Goal: Task Accomplishment & Management: Manage account settings

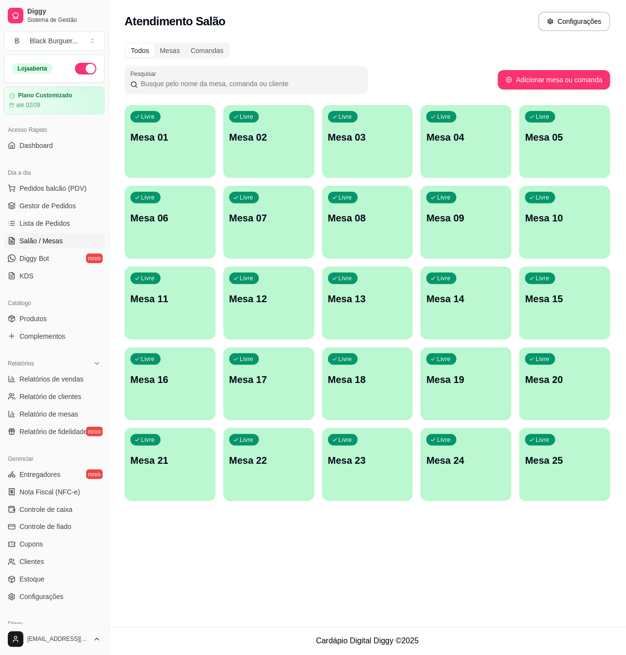
click at [185, 236] on div "Livre Mesa 06" at bounding box center [170, 216] width 91 height 61
click at [37, 601] on span "Configurações" at bounding box center [41, 597] width 44 height 10
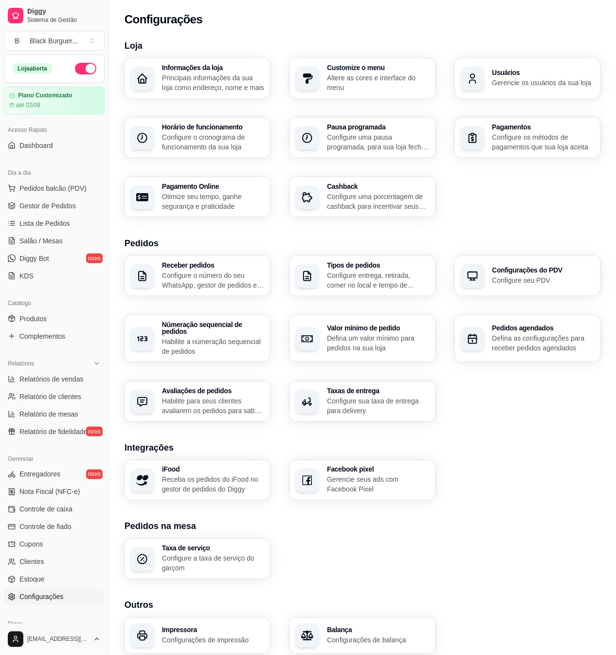
click at [507, 76] on h3 "Usuários" at bounding box center [543, 72] width 102 height 7
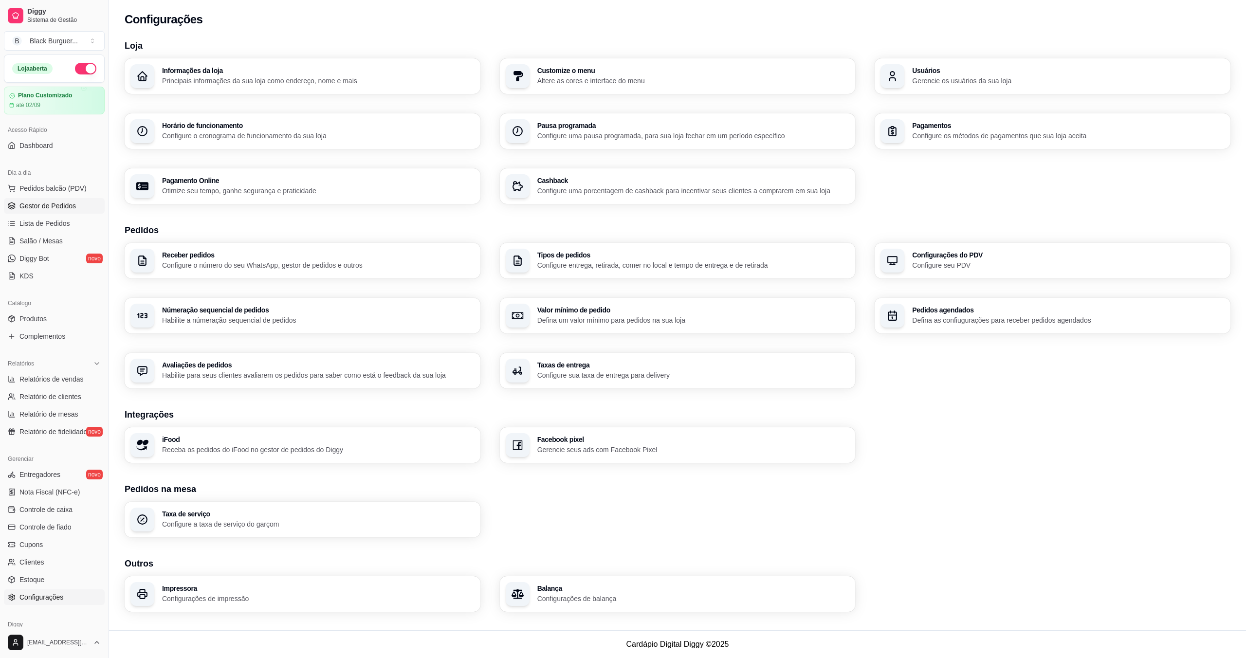
click at [42, 205] on span "Gestor de Pedidos" at bounding box center [47, 206] width 56 height 10
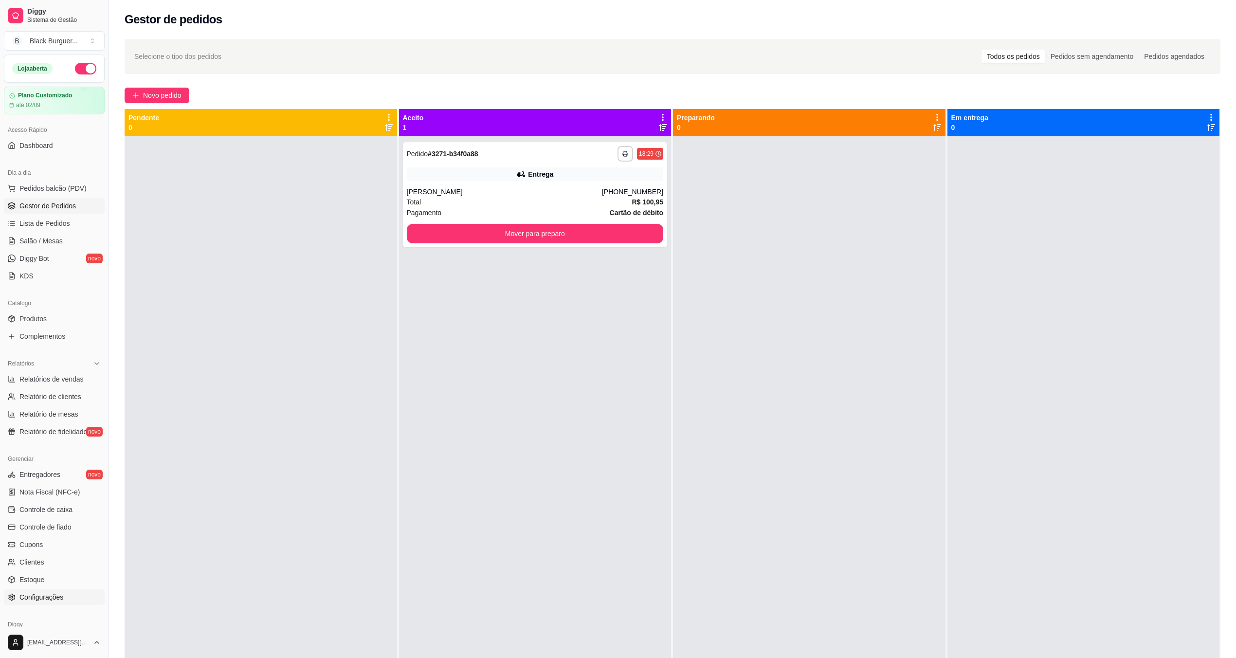
click at [26, 598] on span "Configurações" at bounding box center [41, 597] width 44 height 10
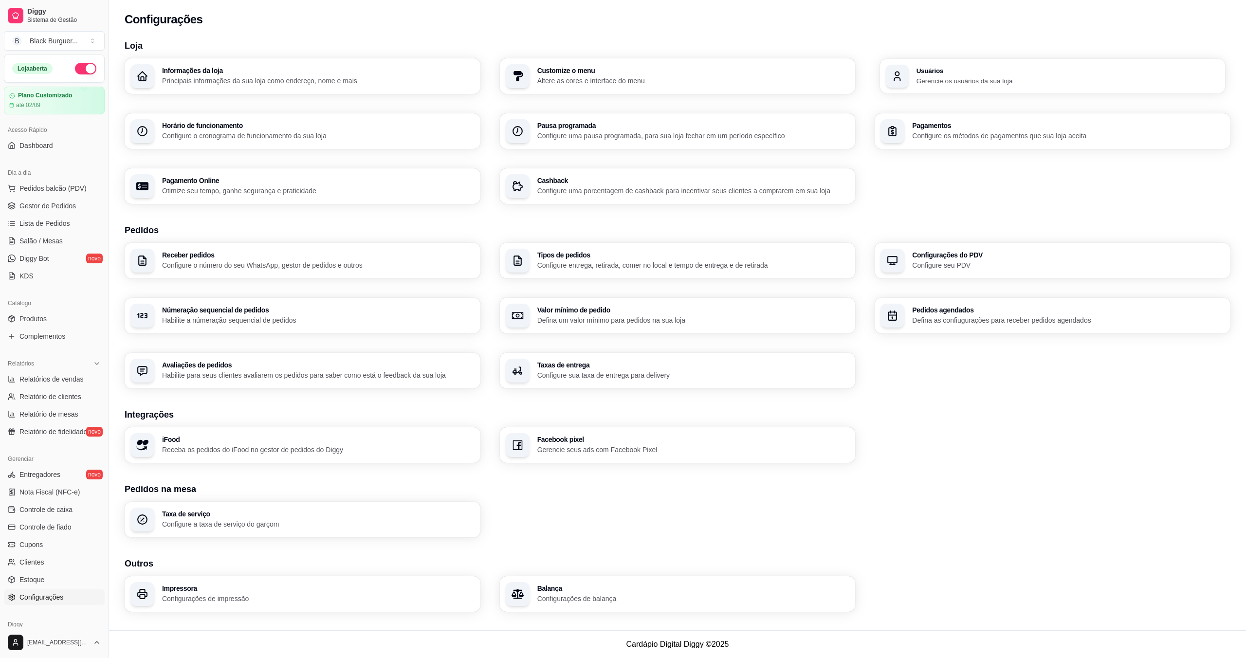
click at [625, 82] on p "Gerencie os usuários da sua loja" at bounding box center [1067, 80] width 303 height 9
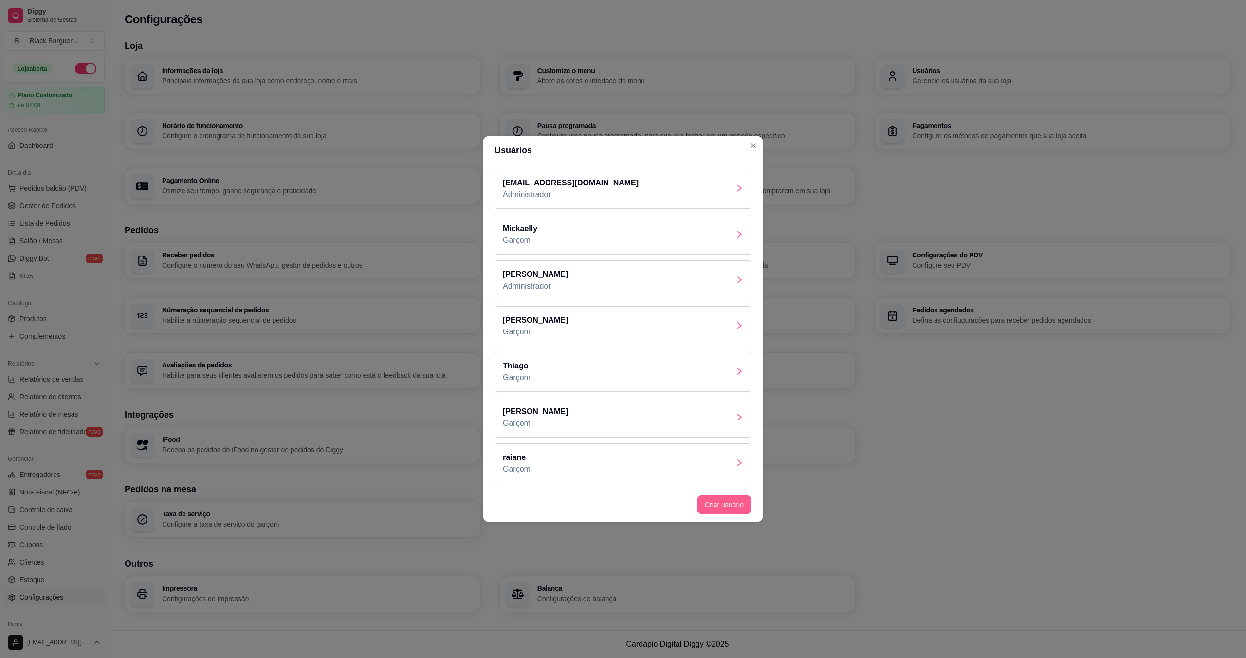
click at [625, 507] on button "Criar usuário" at bounding box center [724, 504] width 55 height 19
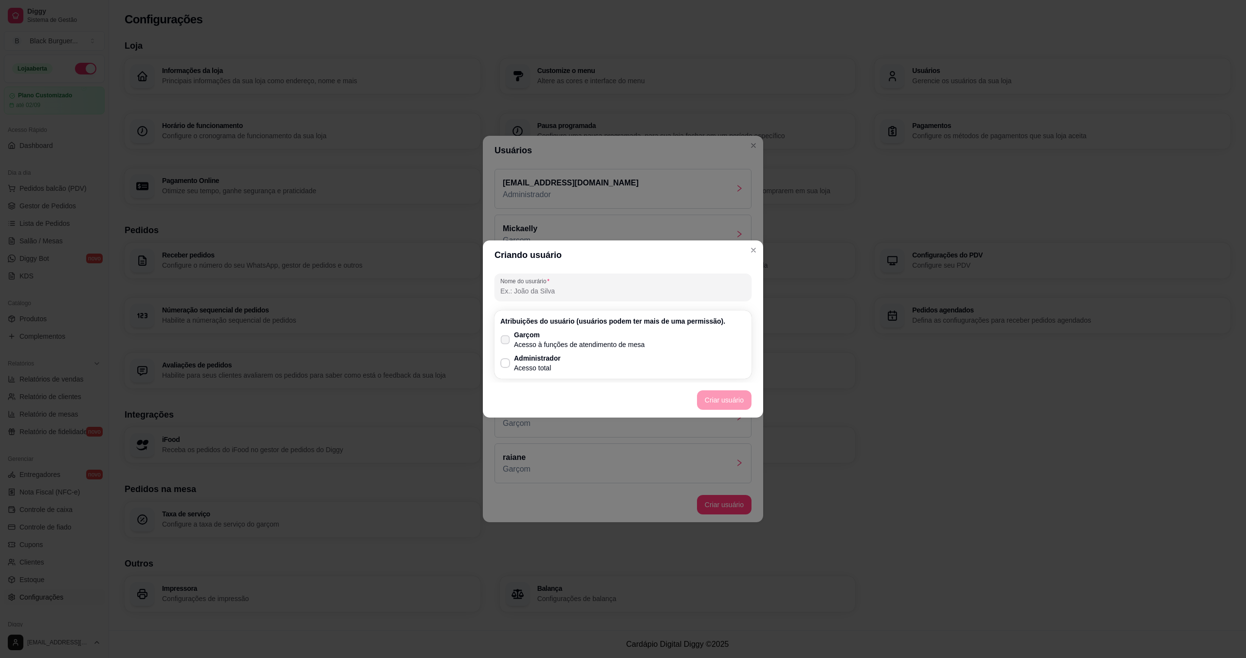
click at [505, 338] on icon at bounding box center [504, 339] width 7 height 5
click at [505, 342] on input "Garçom Acesso à funções de atendimento de mesa" at bounding box center [503, 345] width 6 height 6
checkbox input "true"
click at [625, 399] on button "Criar usuário" at bounding box center [724, 400] width 53 height 19
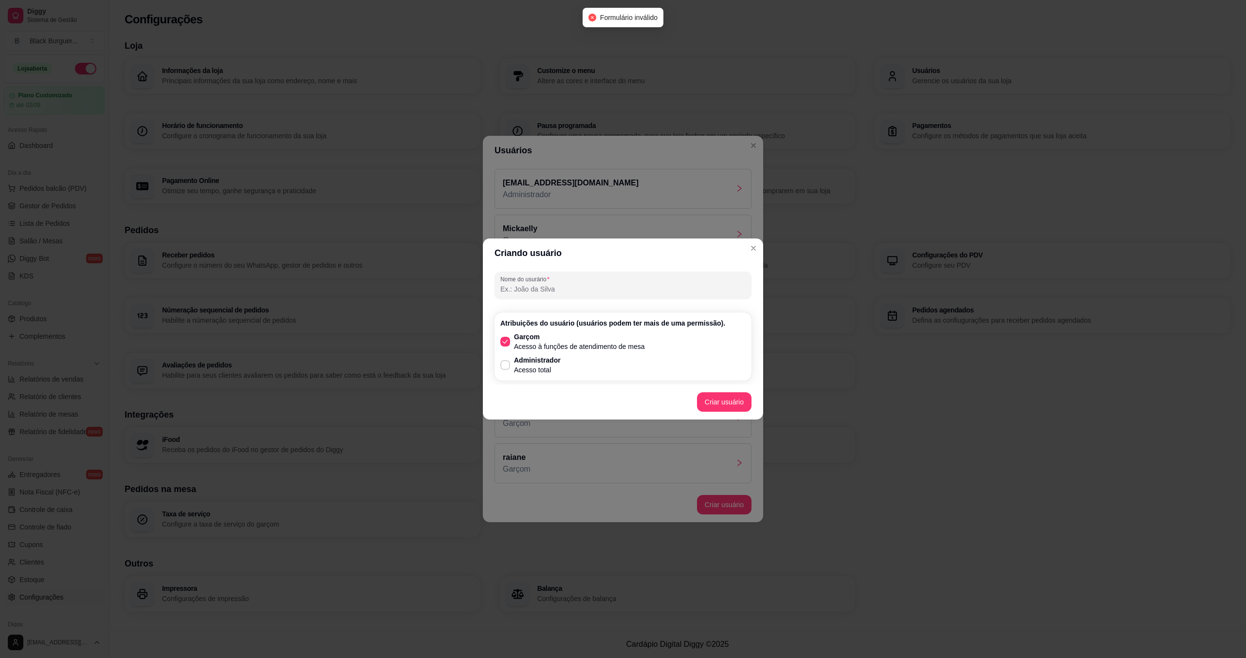
click at [575, 292] on input "Nome do usurário" at bounding box center [622, 289] width 245 height 10
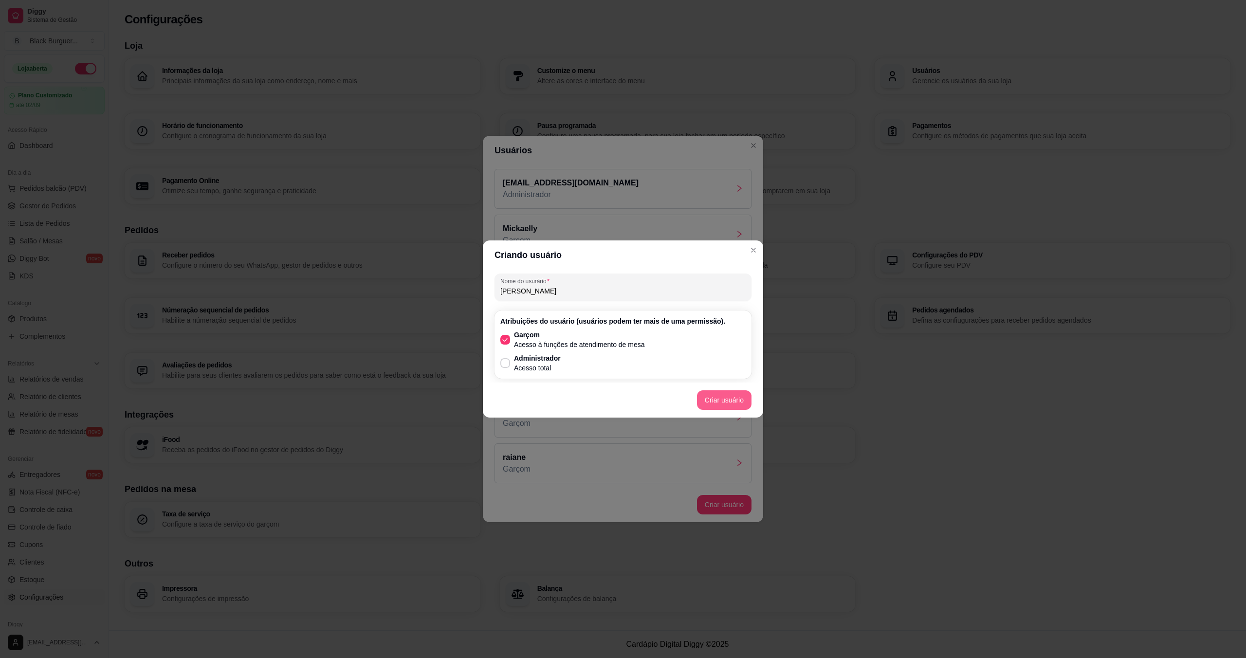
type input "[PERSON_NAME]"
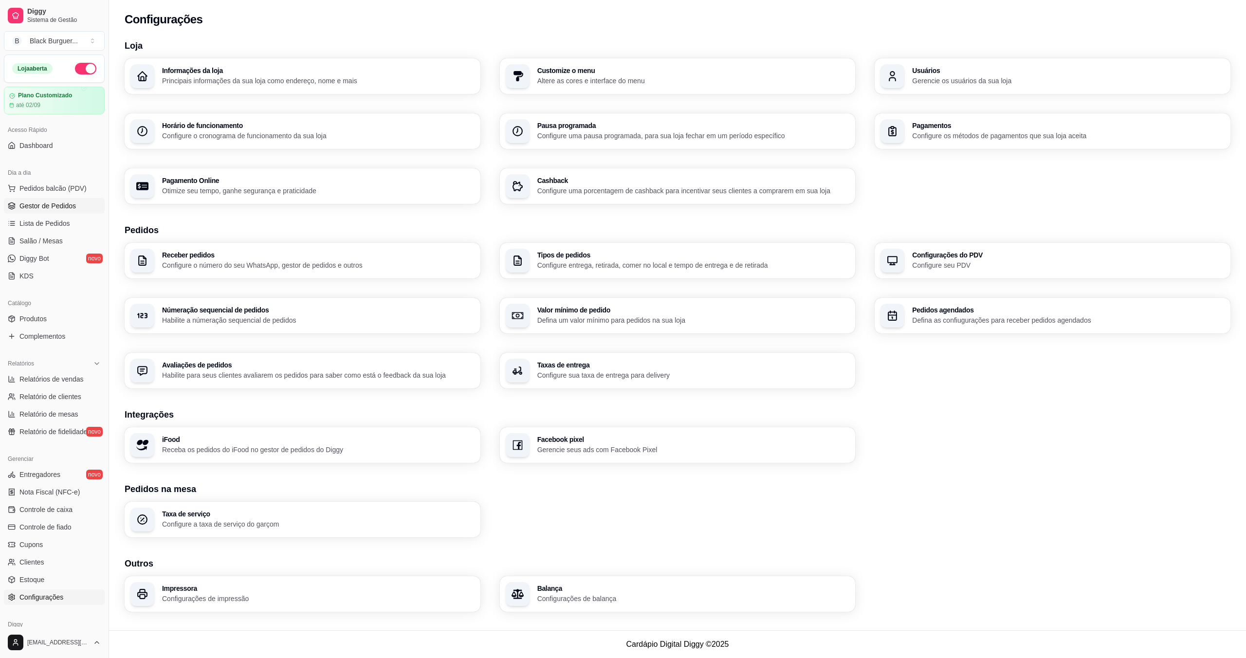
click at [43, 206] on span "Gestor de Pedidos" at bounding box center [47, 206] width 56 height 10
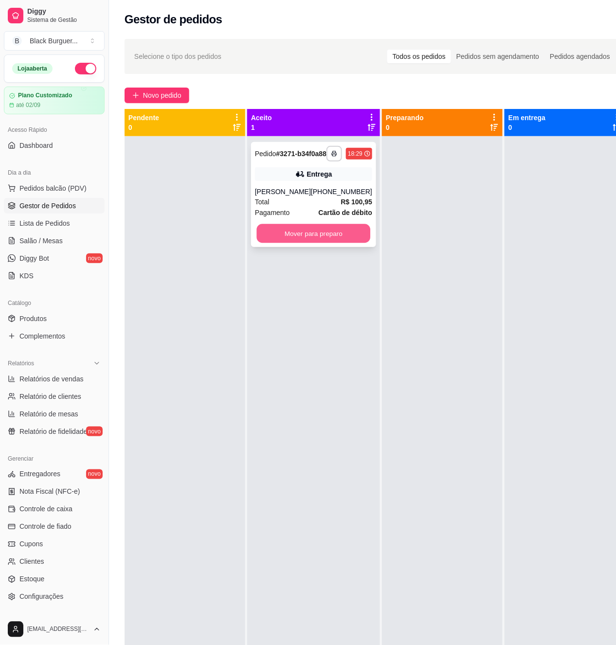
click at [308, 243] on button "Mover para preparo" at bounding box center [314, 233] width 114 height 19
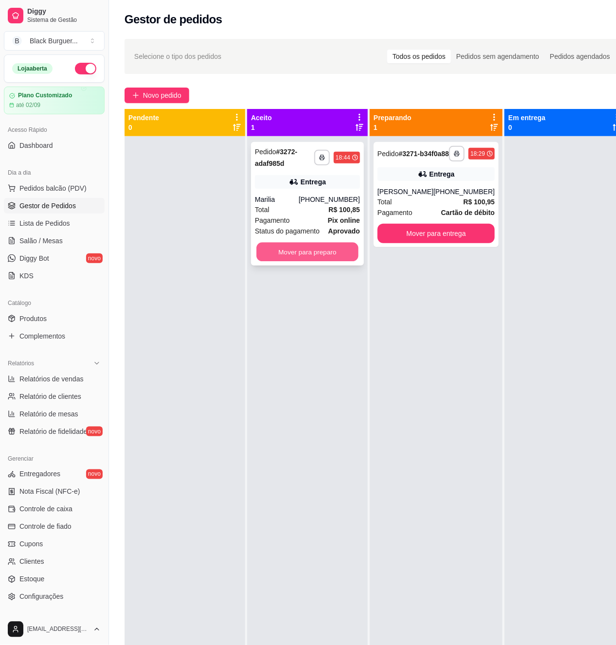
click at [330, 259] on button "Mover para preparo" at bounding box center [307, 252] width 102 height 19
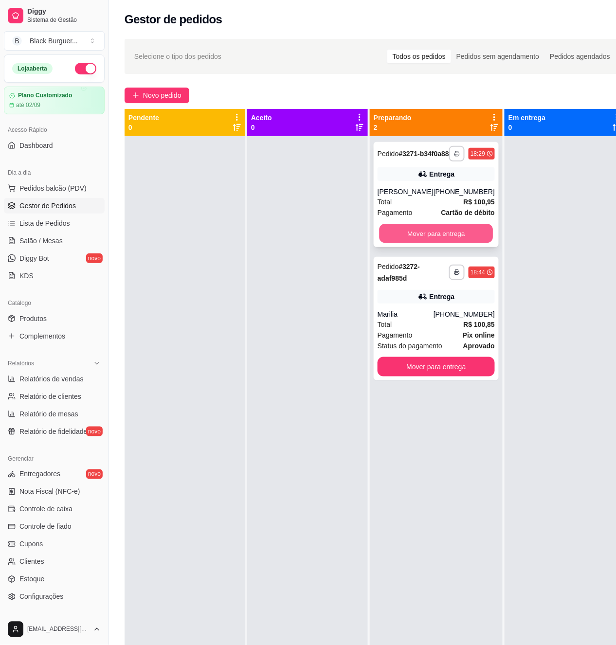
click at [400, 243] on button "Mover para entrega" at bounding box center [437, 233] width 114 height 19
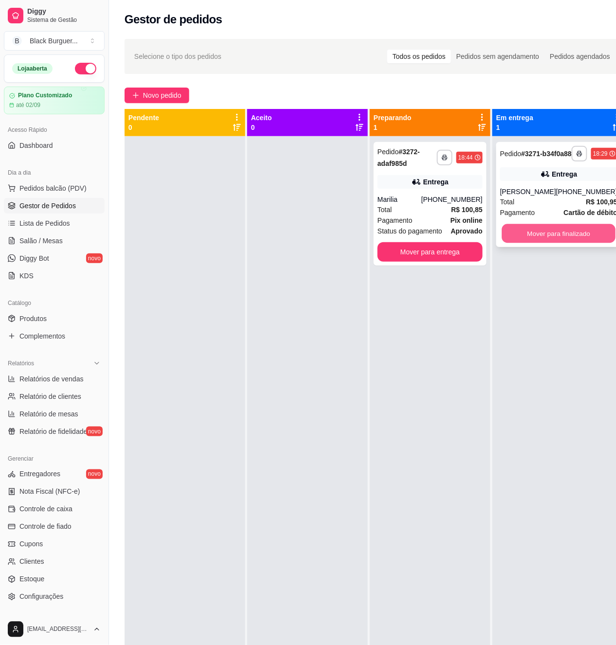
click at [549, 243] on button "Mover para finalizado" at bounding box center [559, 233] width 114 height 19
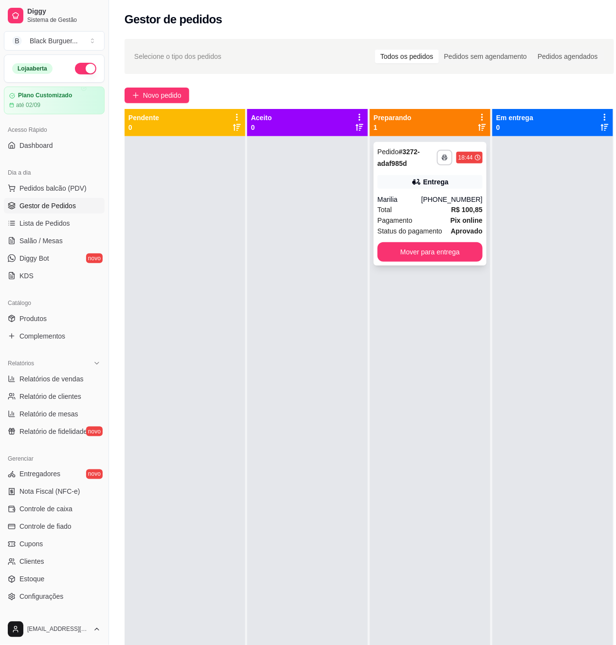
click at [397, 176] on div "Entrega" at bounding box center [430, 182] width 105 height 14
click at [418, 196] on div "Marilia" at bounding box center [400, 200] width 44 height 10
click at [437, 257] on button "Mover para entrega" at bounding box center [430, 252] width 102 height 19
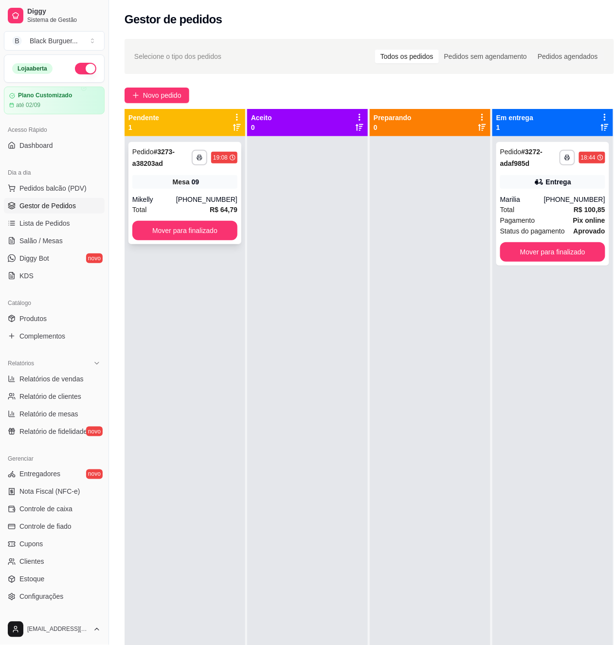
click at [226, 184] on div "Mesa 09" at bounding box center [184, 182] width 105 height 14
click at [392, 234] on div at bounding box center [430, 458] width 121 height 645
click at [561, 259] on button "Mover para finalizado" at bounding box center [552, 251] width 105 height 19
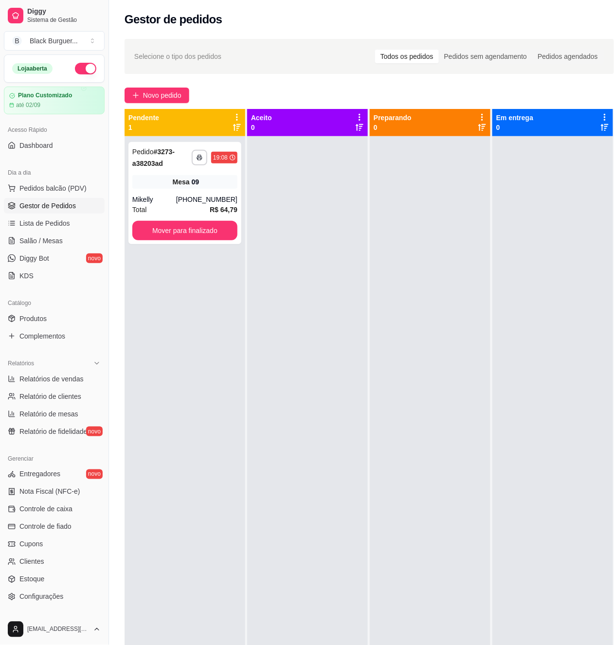
drag, startPoint x: 290, startPoint y: 258, endPoint x: 288, endPoint y: 244, distance: 13.8
click at [288, 245] on div at bounding box center [307, 458] width 121 height 645
click at [163, 177] on div "Mesa 09" at bounding box center [184, 182] width 105 height 14
click at [152, 180] on div "Mesa 09" at bounding box center [184, 182] width 105 height 14
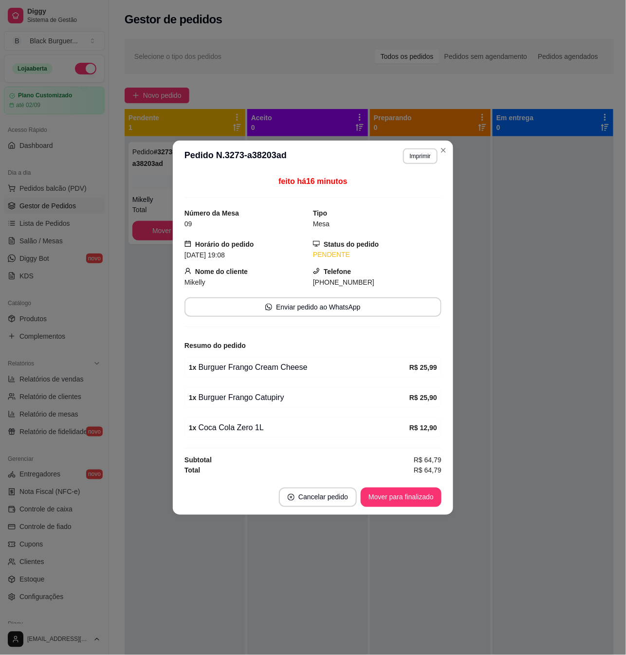
click at [233, 432] on div "1 x Coca Cola Zero 1L" at bounding box center [299, 428] width 220 height 12
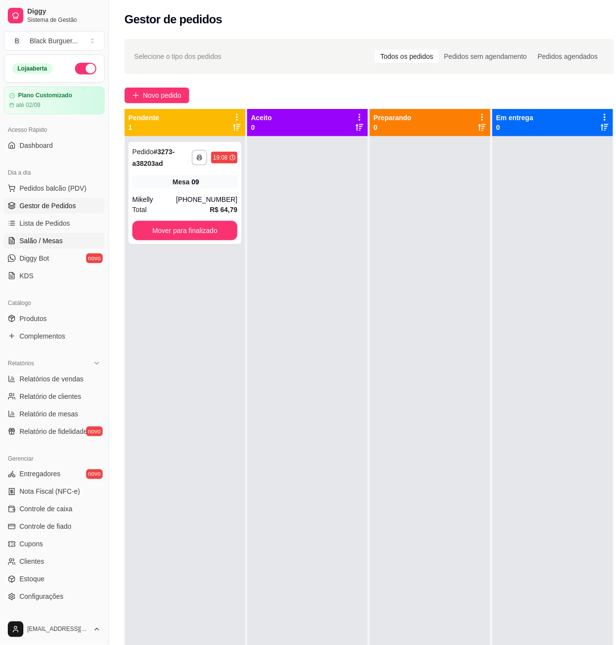
click at [30, 238] on span "Salão / Mesas" at bounding box center [40, 241] width 43 height 10
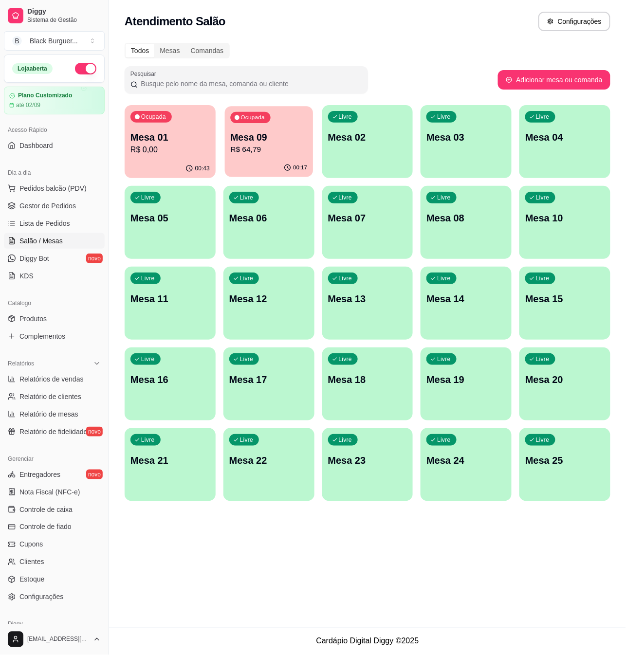
click at [249, 153] on p "R$ 64,79" at bounding box center [268, 149] width 77 height 11
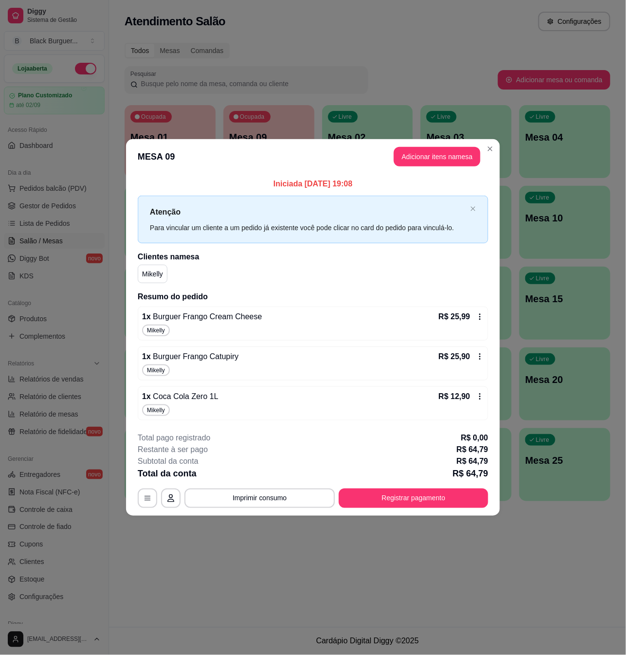
click at [191, 396] on span "Coca Cola Zero 1L" at bounding box center [185, 396] width 68 height 8
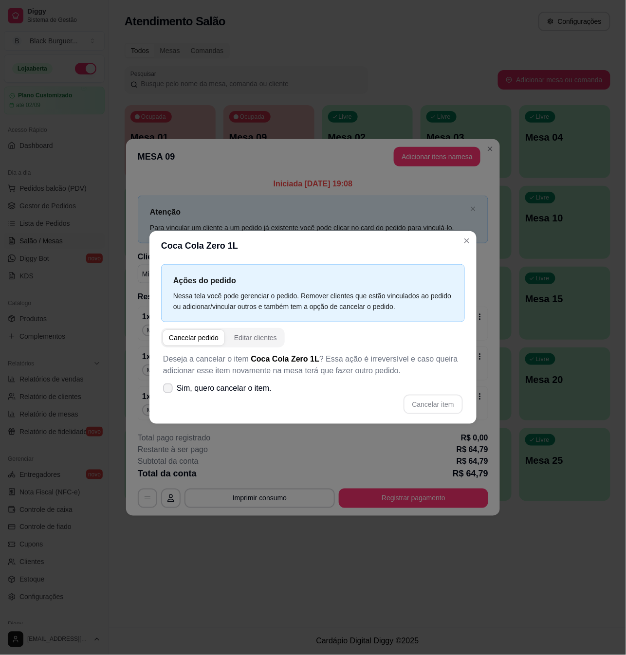
click at [168, 391] on icon at bounding box center [168, 388] width 8 height 6
click at [168, 391] on input "Sim, quero cancelar o item." at bounding box center [166, 393] width 6 height 6
checkbox input "true"
click at [417, 402] on button "Cancelar item" at bounding box center [433, 404] width 58 height 19
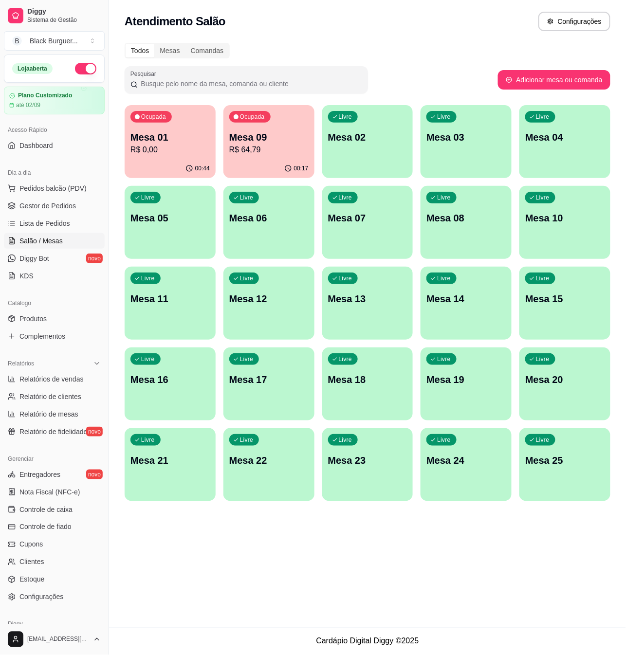
click at [261, 156] on div "Ocupada Mesa 09 R$ 64,79" at bounding box center [268, 132] width 91 height 54
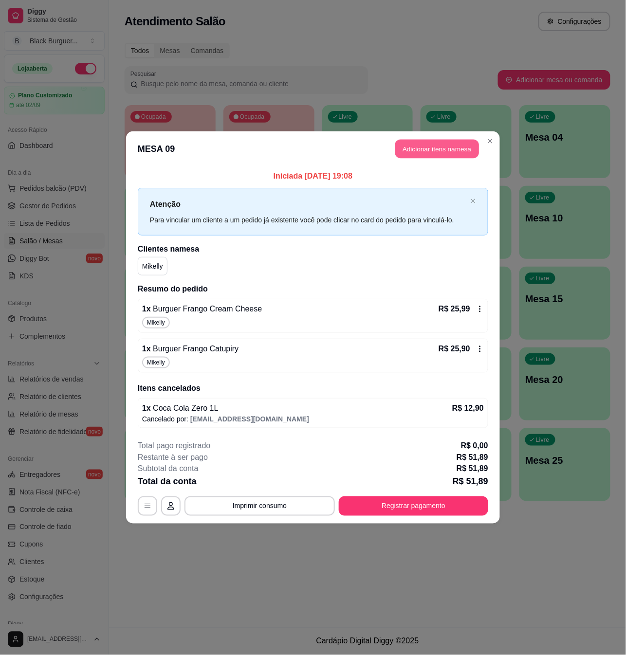
click at [425, 150] on button "Adicionar itens na mesa" at bounding box center [437, 149] width 84 height 19
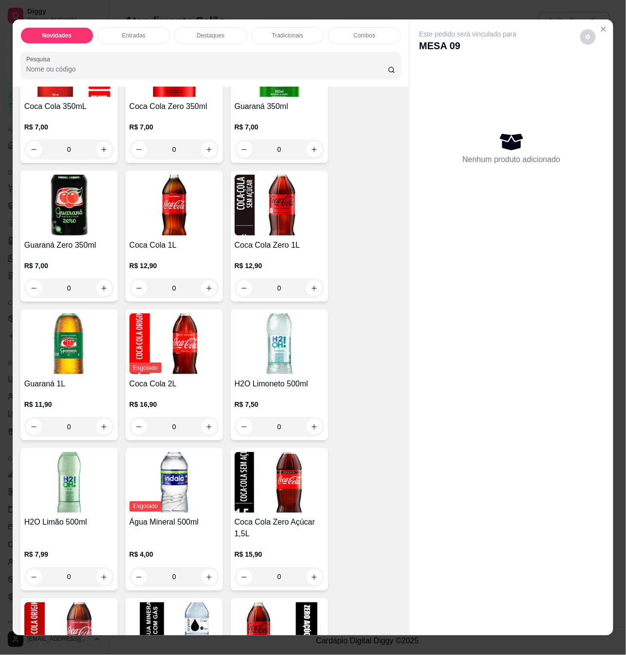
scroll to position [2141, 0]
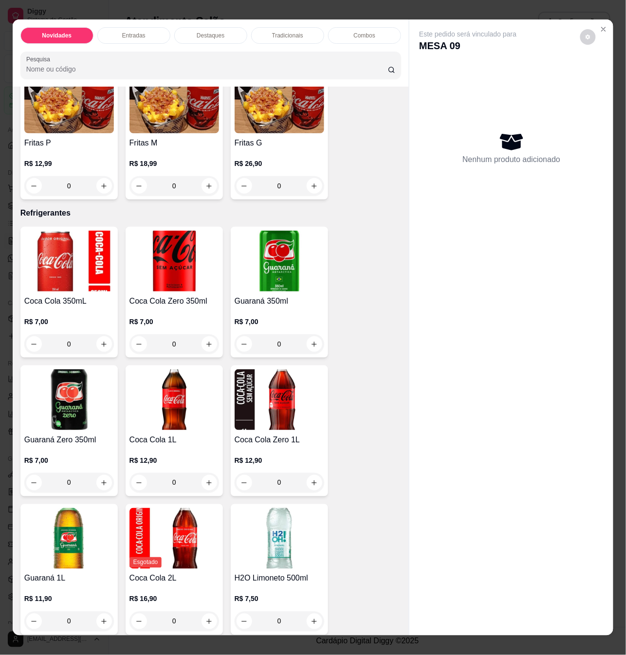
click at [180, 254] on img at bounding box center [174, 261] width 90 height 61
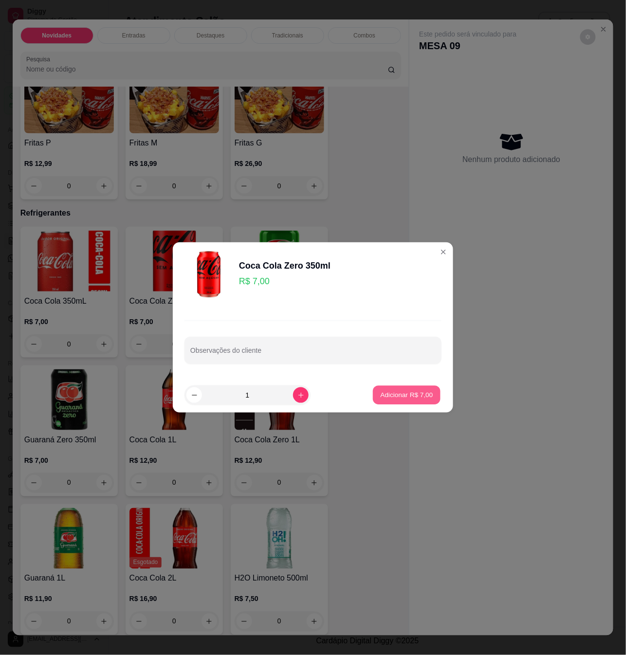
click at [401, 398] on p "Adicionar R$ 7,00" at bounding box center [406, 394] width 53 height 9
type input "1"
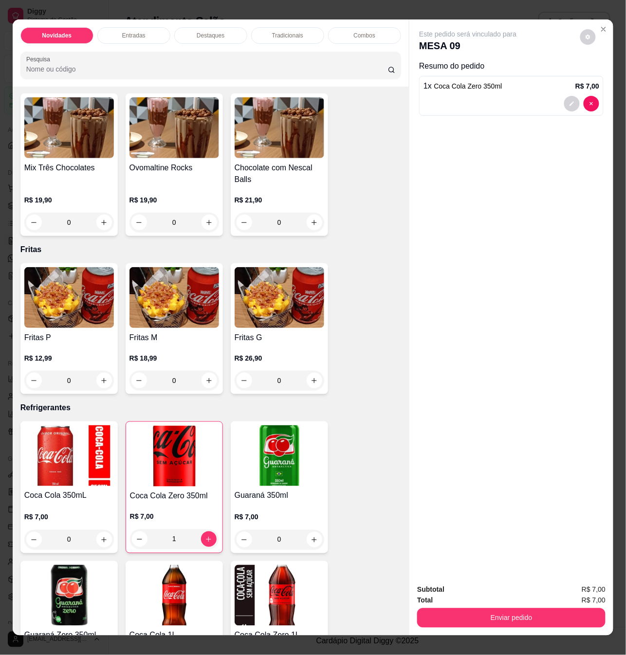
scroll to position [16, 0]
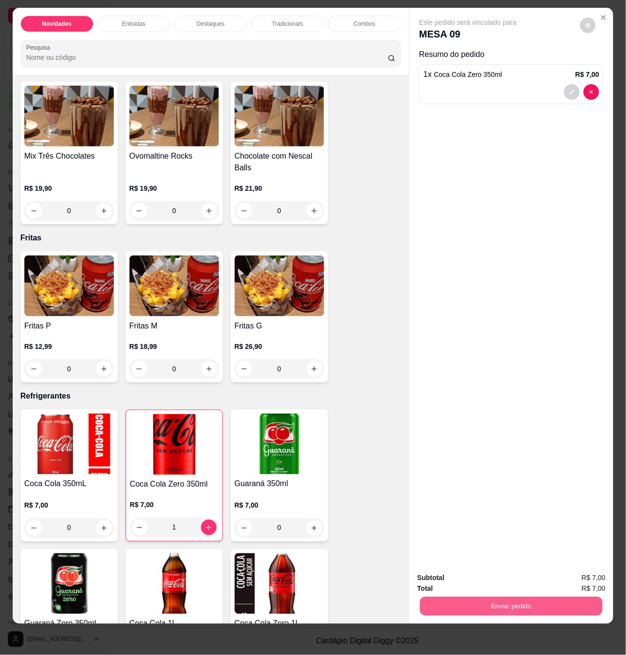
click at [529, 597] on button "Enviar pedido" at bounding box center [511, 606] width 182 height 19
click at [577, 571] on button "Sim, quero registrar" at bounding box center [570, 573] width 73 height 18
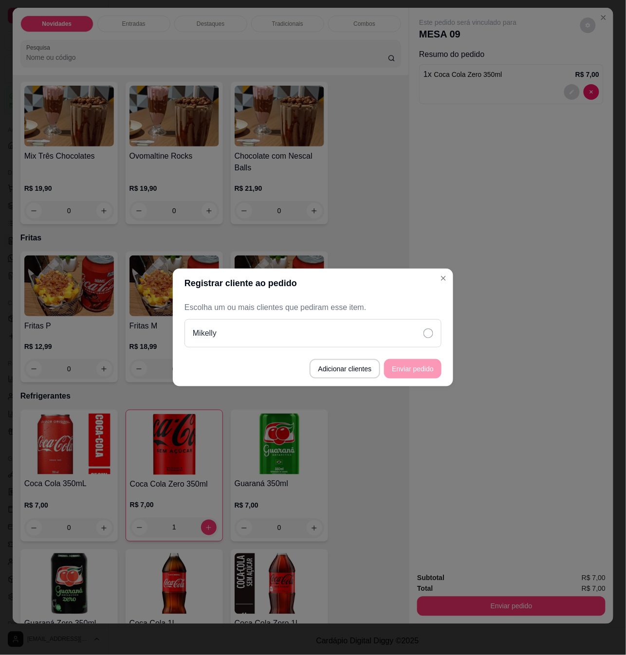
click at [427, 333] on icon at bounding box center [428, 333] width 10 height 10
click at [423, 369] on button "Enviar pedido" at bounding box center [412, 369] width 55 height 19
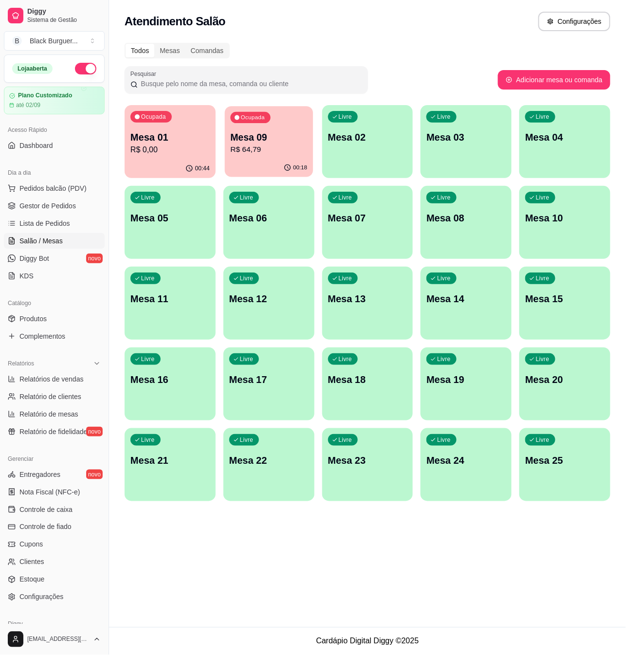
click at [259, 158] on div "Ocupada Mesa 09 R$ 64,79" at bounding box center [269, 132] width 88 height 53
click at [182, 150] on p "R$ 0,00" at bounding box center [169, 149] width 77 height 11
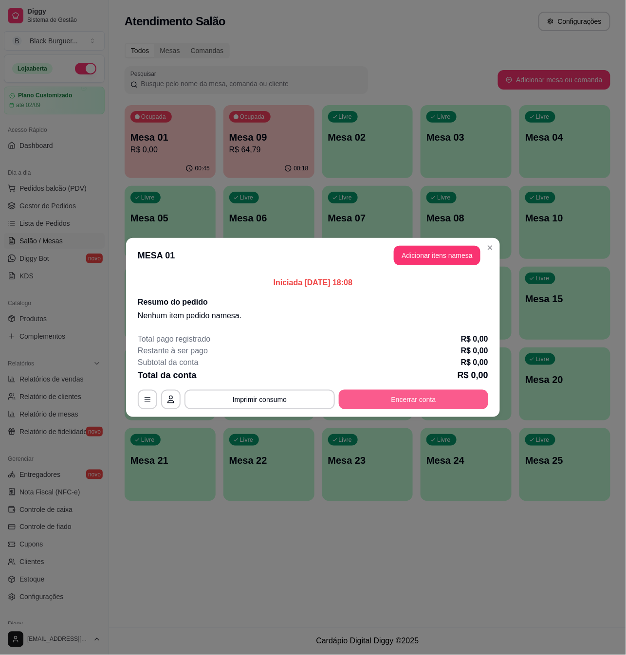
click at [394, 402] on button "Encerrar conta" at bounding box center [413, 399] width 149 height 19
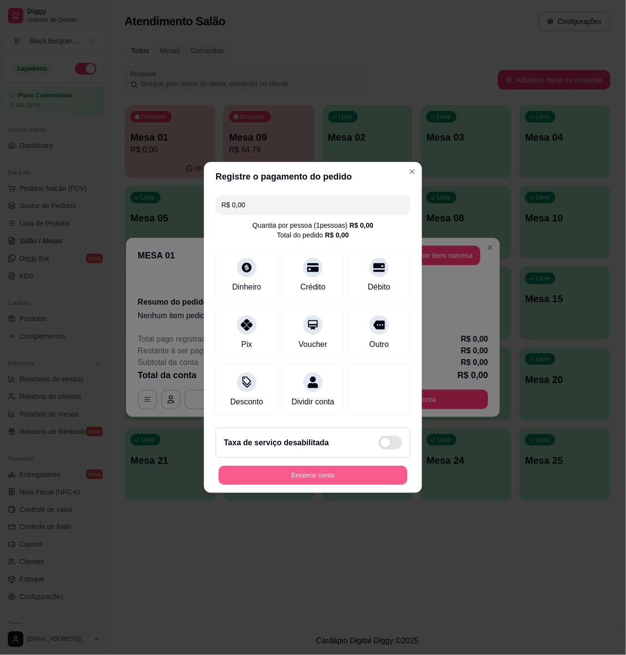
click at [282, 482] on button "Encerrar conta" at bounding box center [313, 475] width 189 height 19
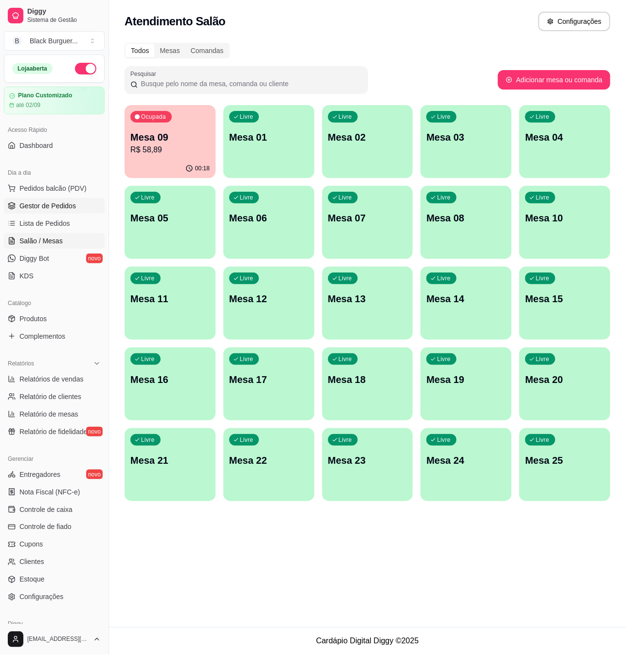
click at [45, 207] on span "Gestor de Pedidos" at bounding box center [47, 206] width 56 height 10
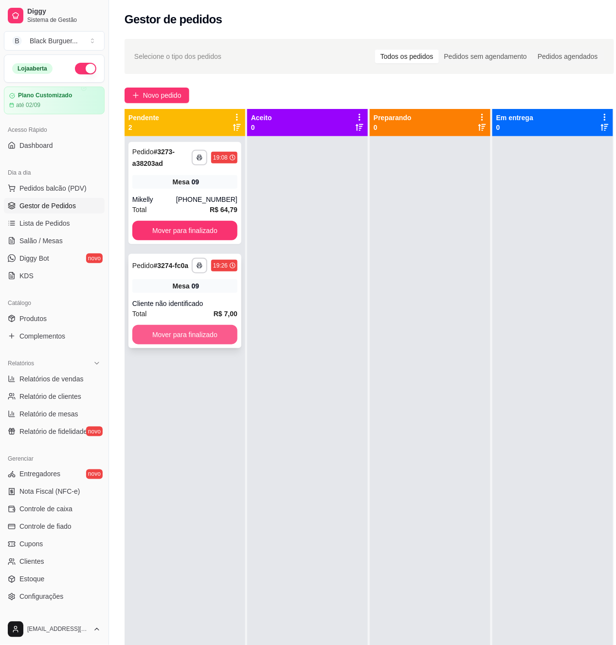
click at [195, 337] on button "Mover para finalizado" at bounding box center [184, 334] width 105 height 19
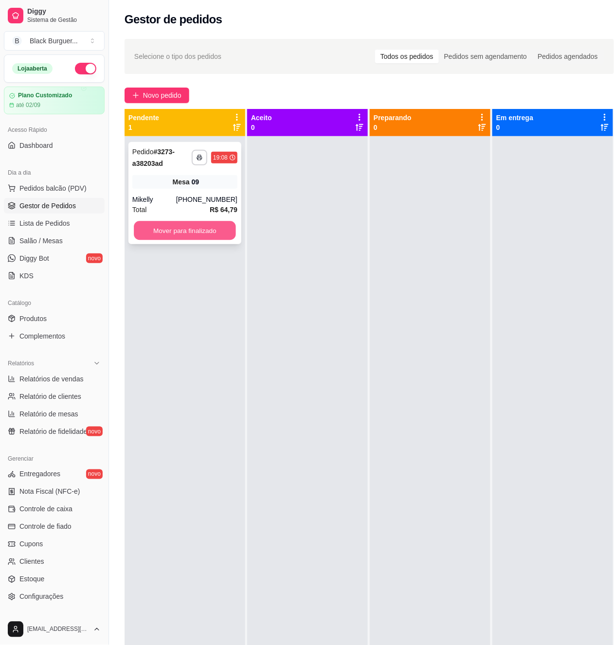
click at [191, 228] on button "Mover para finalizado" at bounding box center [185, 230] width 102 height 19
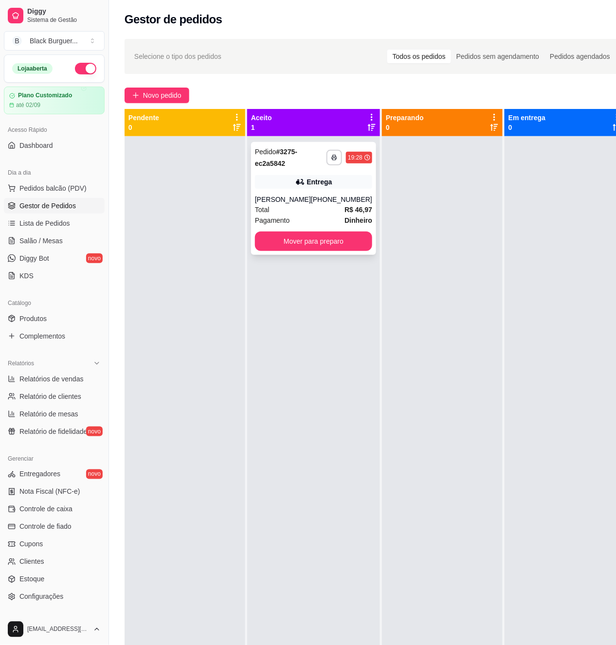
click at [281, 183] on div "Entrega" at bounding box center [313, 182] width 117 height 14
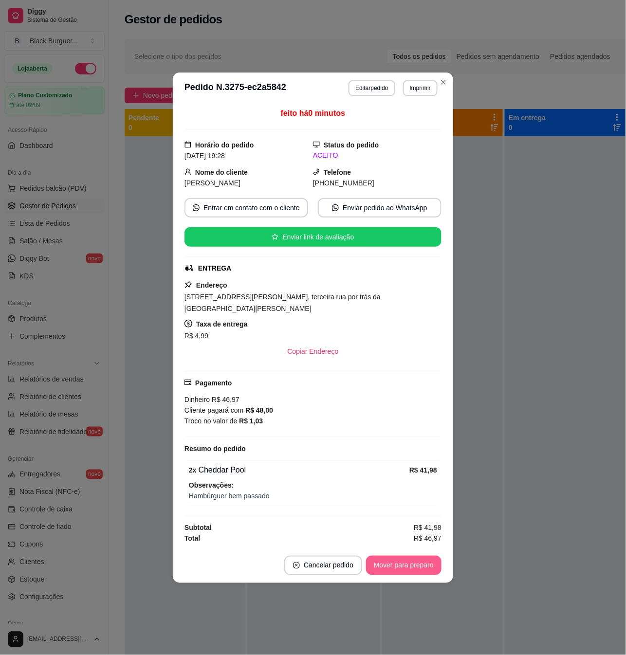
click at [427, 572] on button "Mover para preparo" at bounding box center [403, 565] width 75 height 19
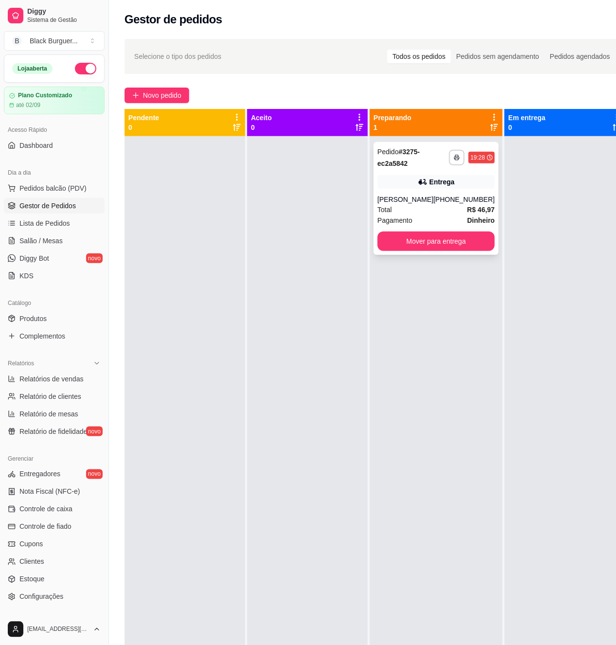
click at [396, 180] on div "Entrega" at bounding box center [436, 182] width 117 height 14
click at [32, 241] on span "Salão / Mesas" at bounding box center [40, 241] width 43 height 10
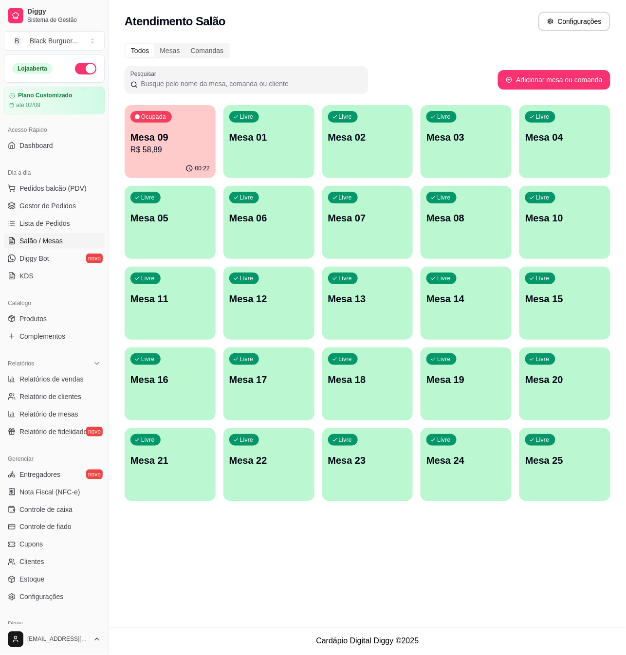
click at [173, 161] on div "00:22" at bounding box center [170, 168] width 91 height 19
click at [195, 140] on p "Mesa 09" at bounding box center [169, 137] width 77 height 13
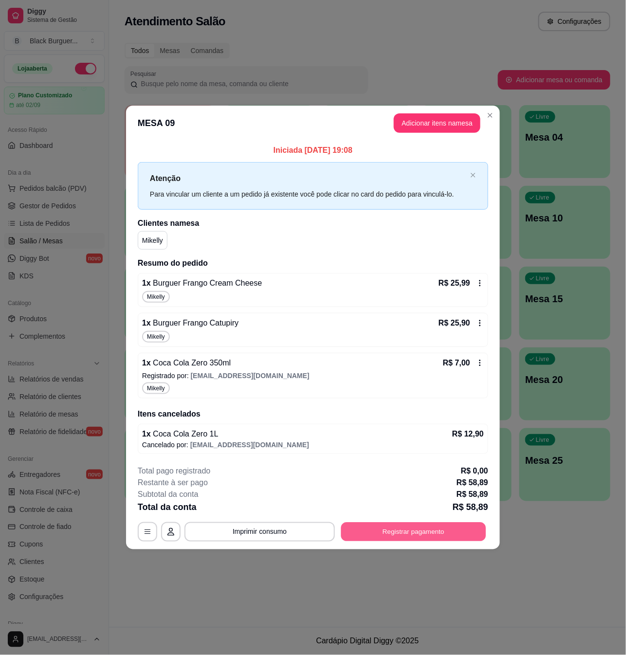
click at [402, 530] on button "Registrar pagamento" at bounding box center [413, 531] width 145 height 19
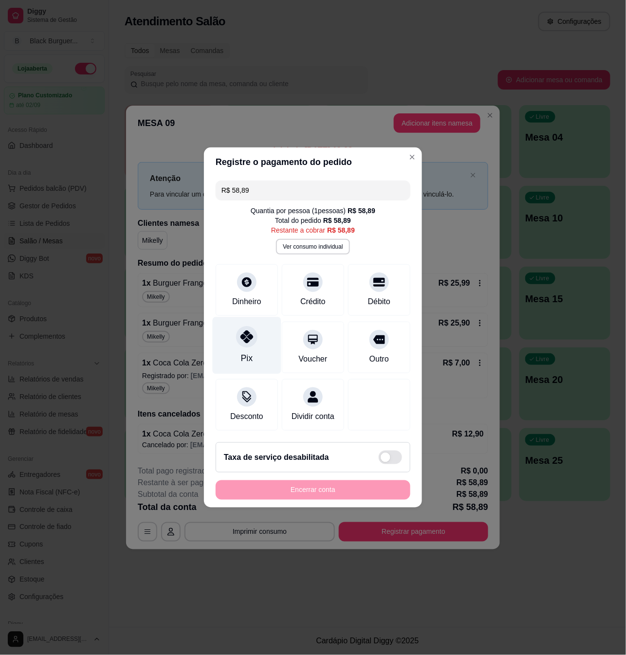
click at [255, 340] on div "Pix" at bounding box center [247, 345] width 69 height 57
type input "R$ 0,00"
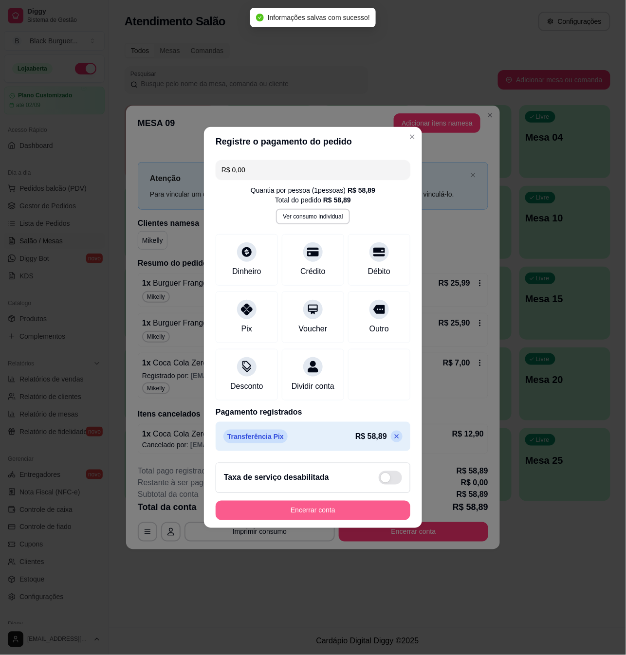
click at [312, 514] on button "Encerrar conta" at bounding box center [313, 510] width 195 height 19
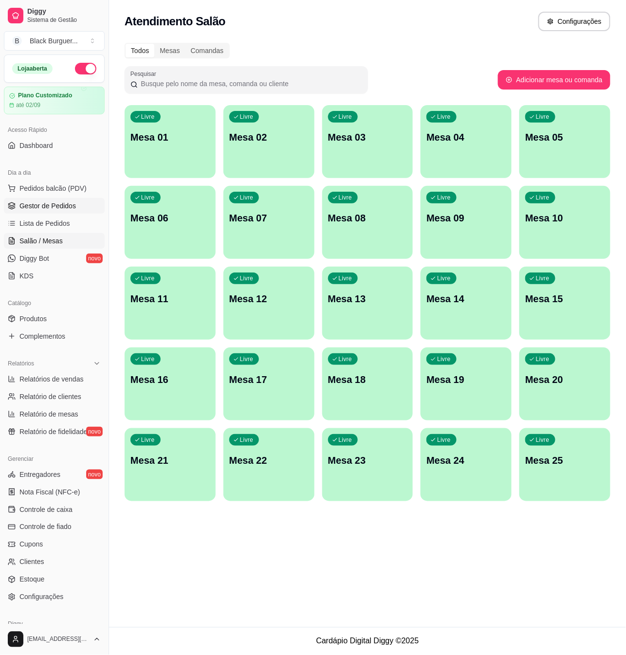
click at [43, 207] on span "Gestor de Pedidos" at bounding box center [47, 206] width 56 height 10
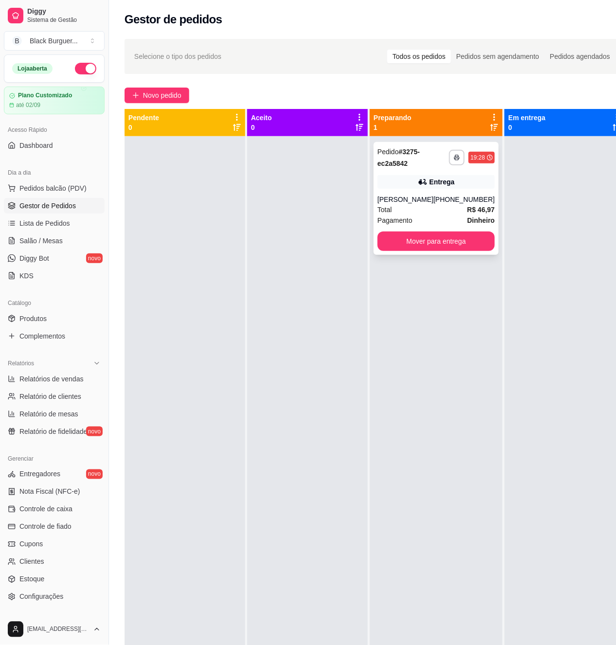
click at [392, 183] on div "Entrega" at bounding box center [436, 182] width 117 height 14
click at [396, 187] on div "Entrega" at bounding box center [436, 182] width 117 height 14
click at [397, 185] on div "Entrega" at bounding box center [436, 182] width 117 height 14
click at [401, 245] on button "Mover para entrega" at bounding box center [437, 241] width 114 height 19
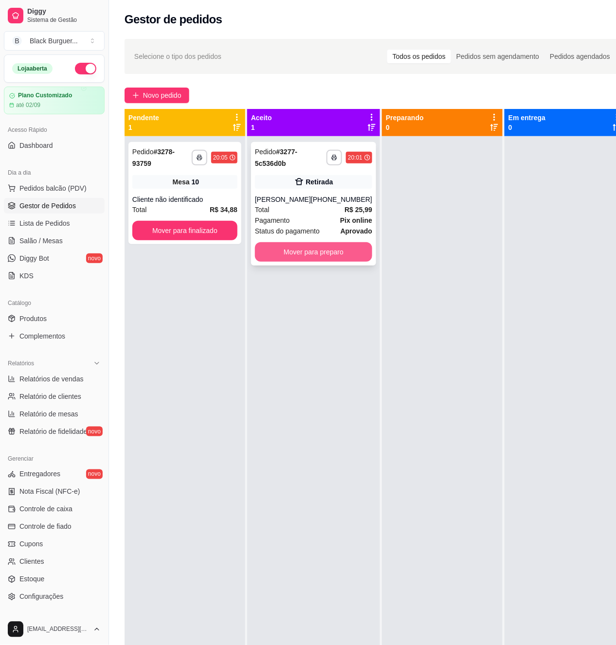
click at [319, 251] on button "Mover para preparo" at bounding box center [313, 251] width 117 height 19
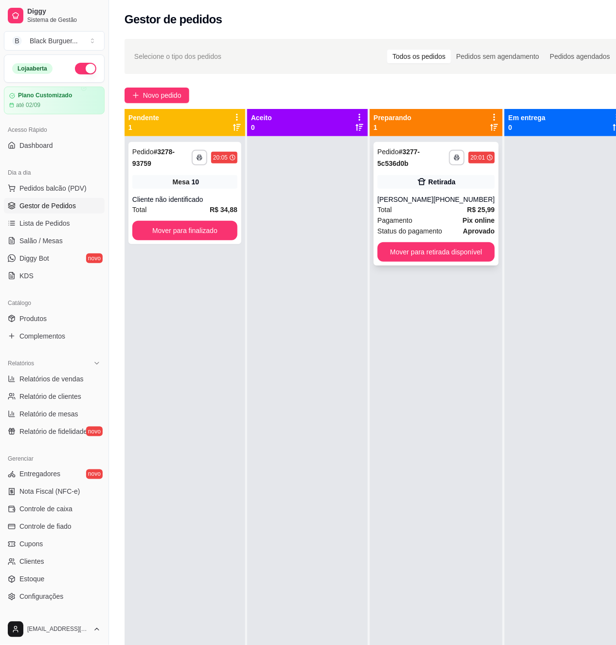
click at [387, 181] on div "Retirada" at bounding box center [436, 182] width 117 height 14
click at [390, 174] on div "**********" at bounding box center [436, 204] width 125 height 124
click at [194, 230] on button "Mover para finalizado" at bounding box center [185, 230] width 102 height 19
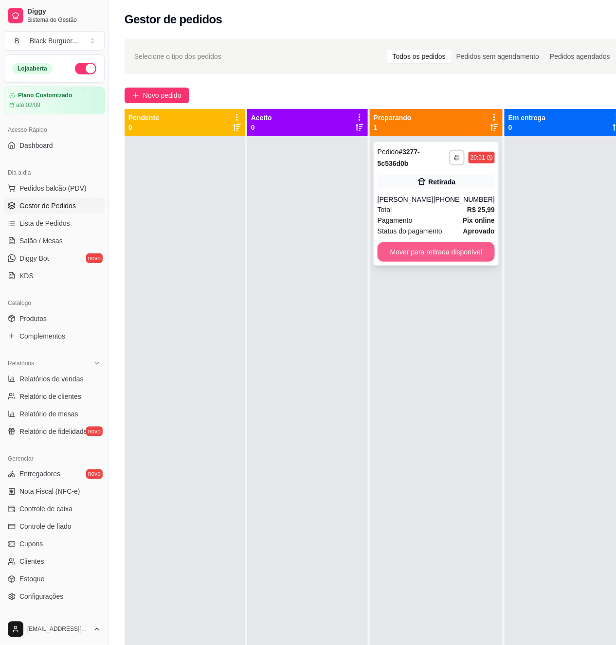
click at [430, 254] on button "Mover para retirada disponível" at bounding box center [436, 251] width 117 height 19
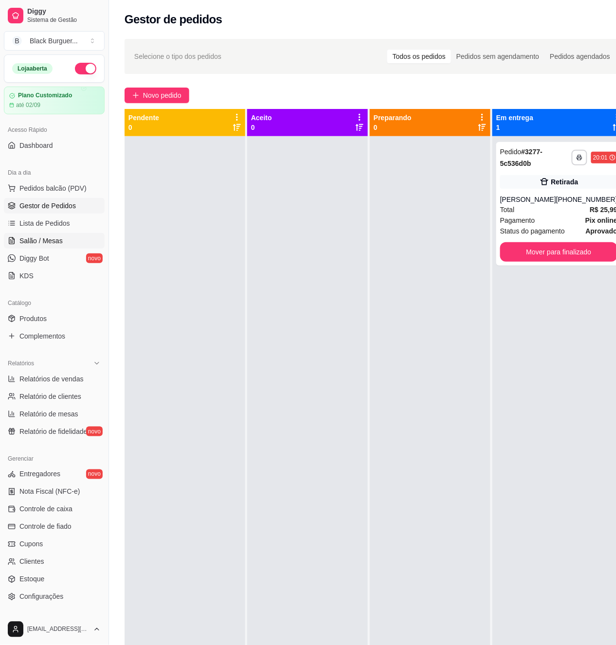
click at [32, 236] on link "Salão / Mesas" at bounding box center [54, 241] width 101 height 16
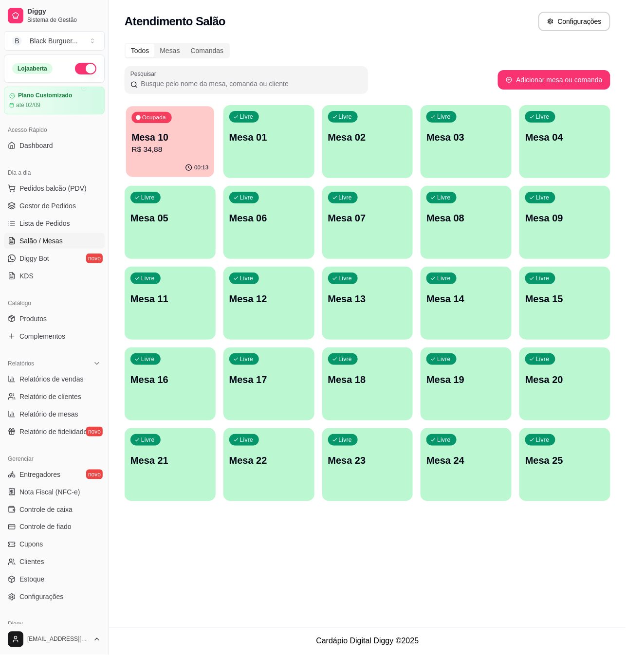
click at [198, 146] on p "R$ 34,88" at bounding box center [169, 149] width 77 height 11
click at [183, 140] on p "Mesa 10" at bounding box center [169, 137] width 77 height 13
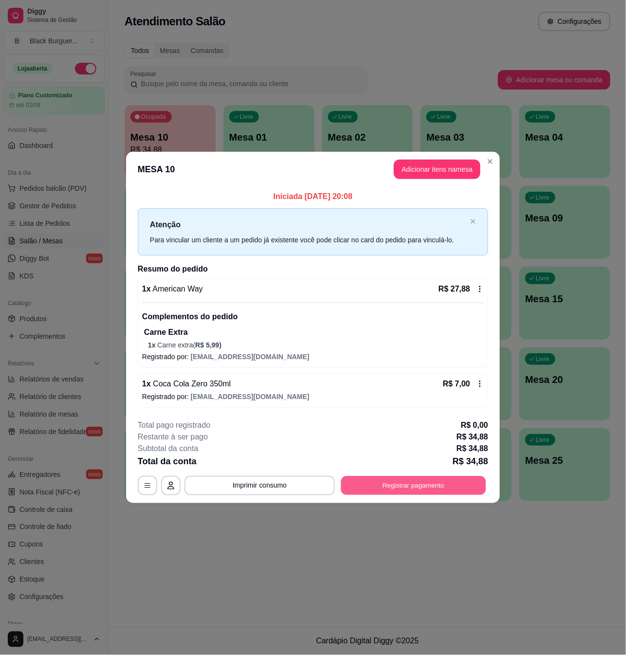
click at [410, 487] on button "Registrar pagamento" at bounding box center [413, 485] width 145 height 19
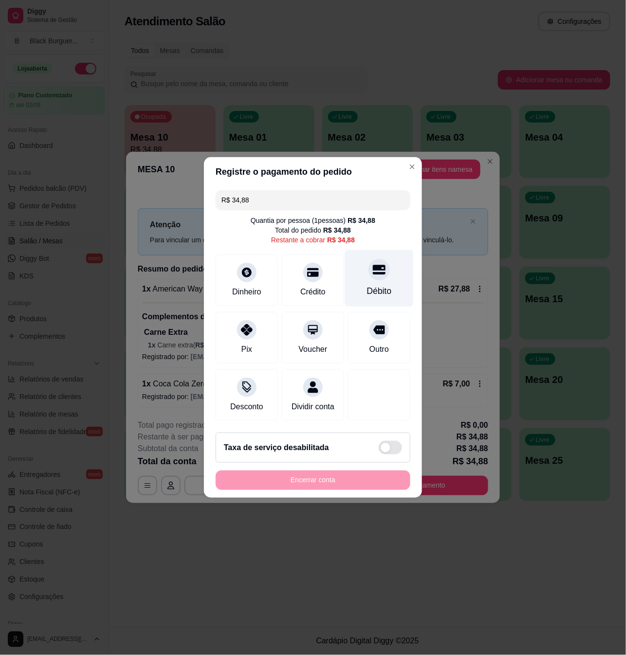
click at [376, 269] on icon at bounding box center [379, 269] width 13 height 13
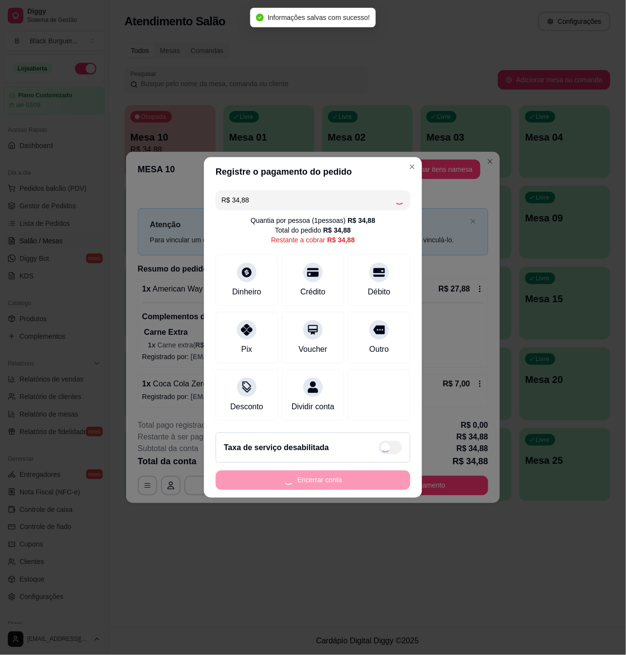
type input "R$ 0,00"
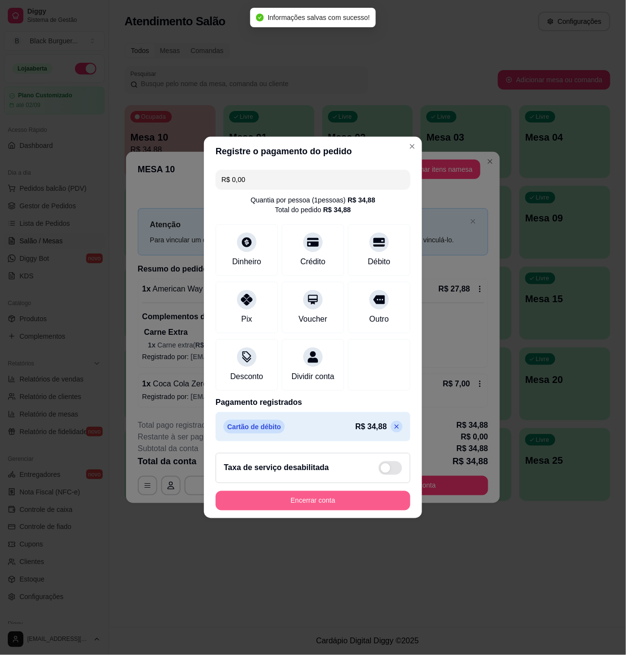
click at [344, 504] on button "Encerrar conta" at bounding box center [313, 500] width 195 height 19
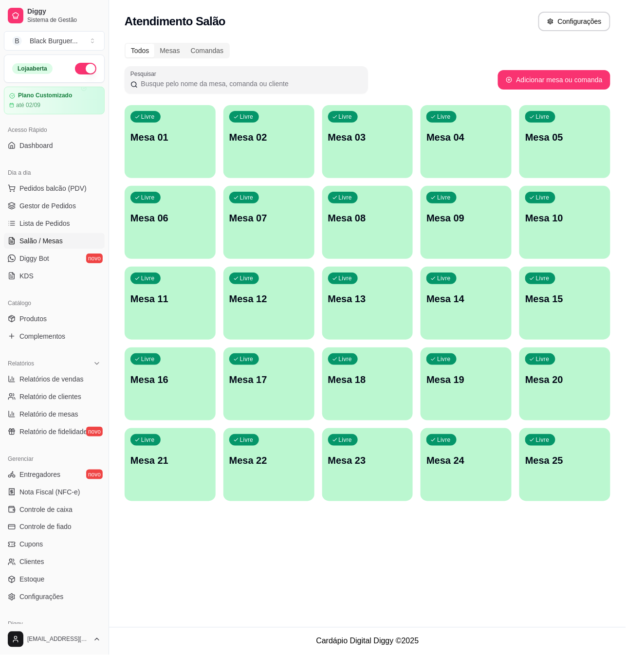
click at [376, 45] on div "Todos Mesas Comandas" at bounding box center [368, 51] width 486 height 16
click at [41, 207] on span "Gestor de Pedidos" at bounding box center [47, 206] width 56 height 10
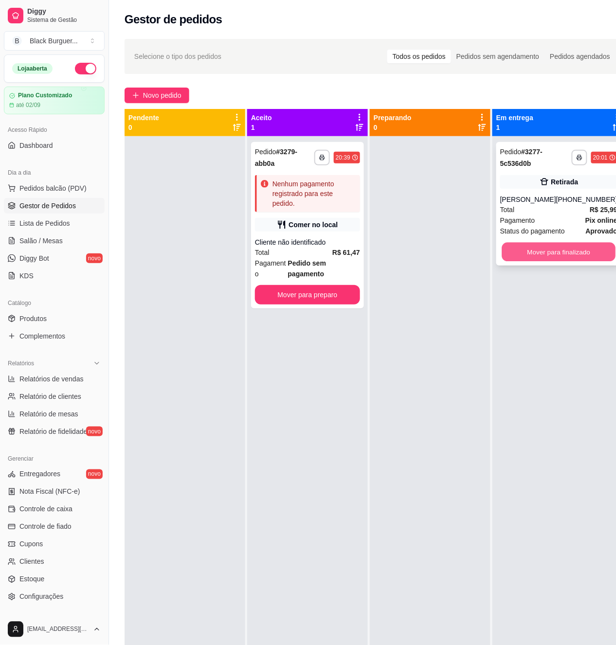
click at [554, 251] on button "Mover para finalizado" at bounding box center [559, 252] width 114 height 19
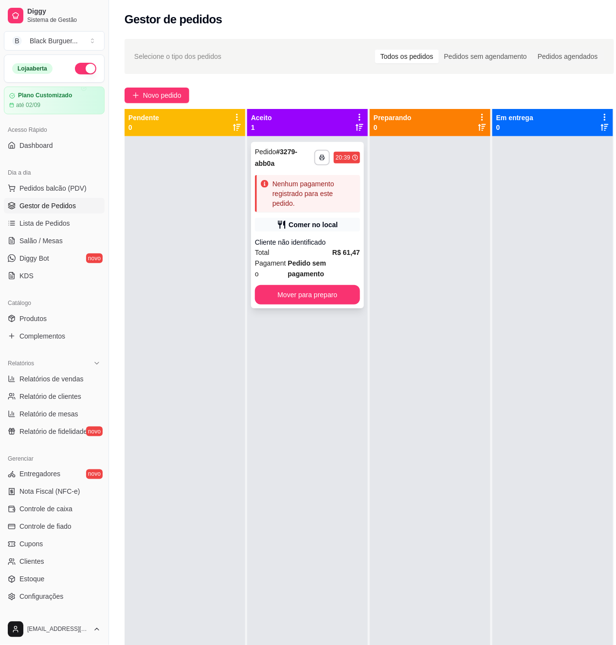
click at [315, 189] on div "Nenhum pagamento registrado para este pedido." at bounding box center [315, 193] width 84 height 29
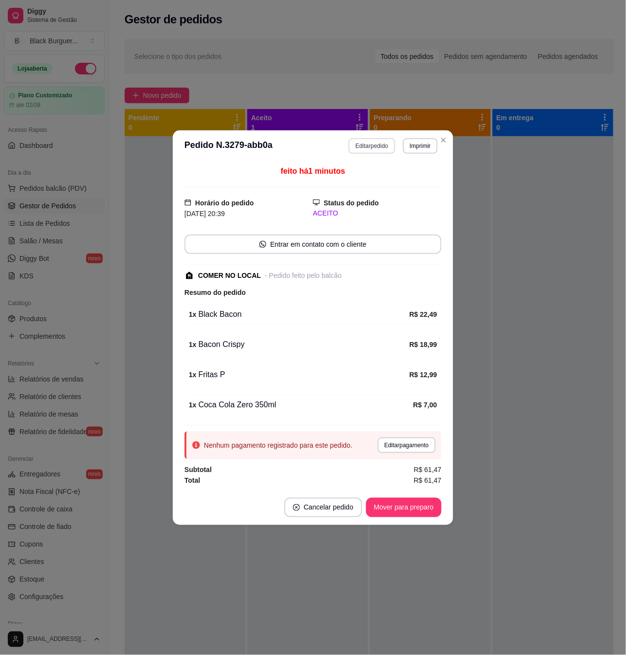
click at [369, 143] on button "Editar pedido" at bounding box center [371, 146] width 46 height 16
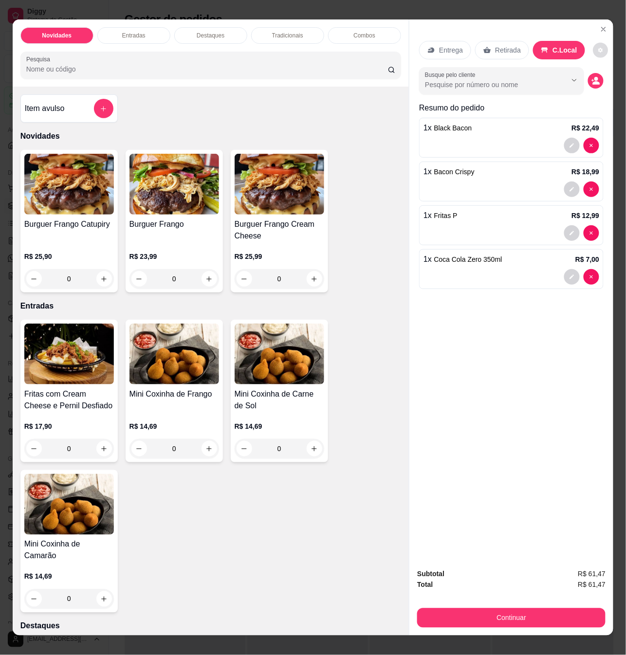
click at [598, 48] on icon "decrease-product-quantity" at bounding box center [601, 51] width 6 height 6
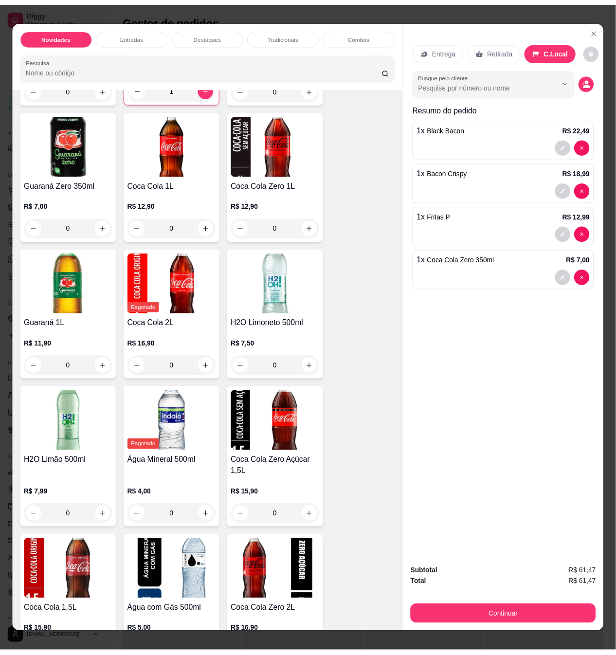
scroll to position [2465, 0]
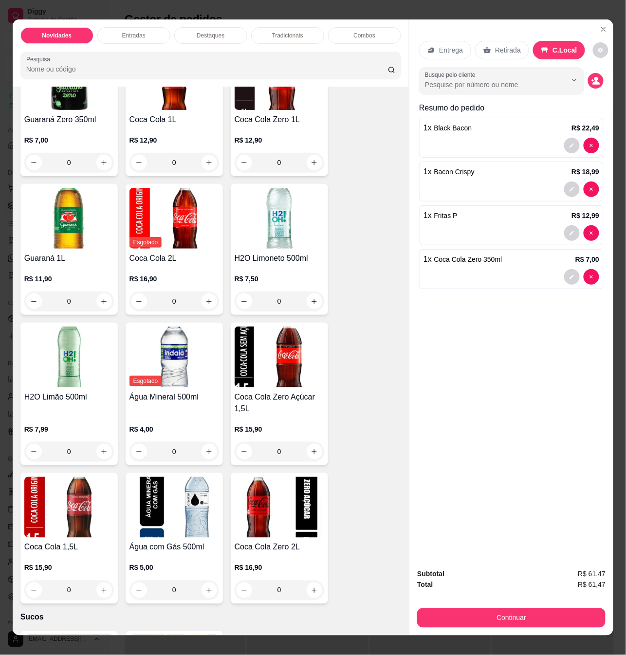
click at [174, 355] on img at bounding box center [174, 357] width 90 height 61
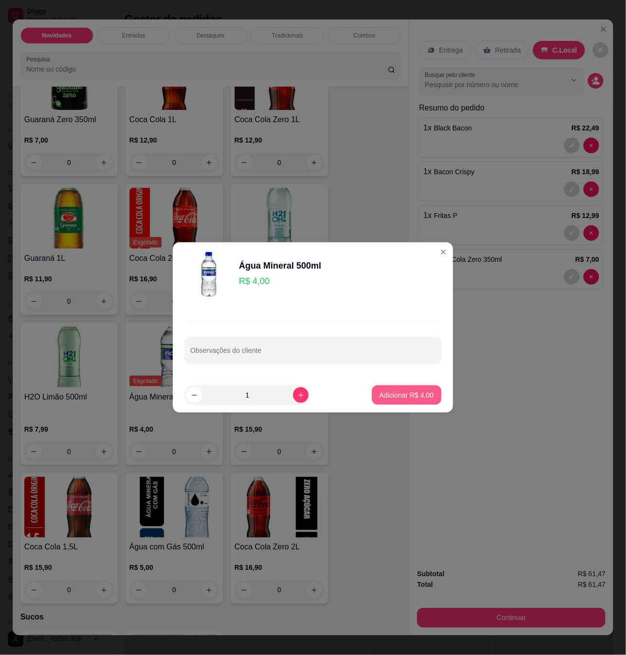
click at [390, 395] on p "Adicionar R$ 4,00" at bounding box center [407, 395] width 54 height 10
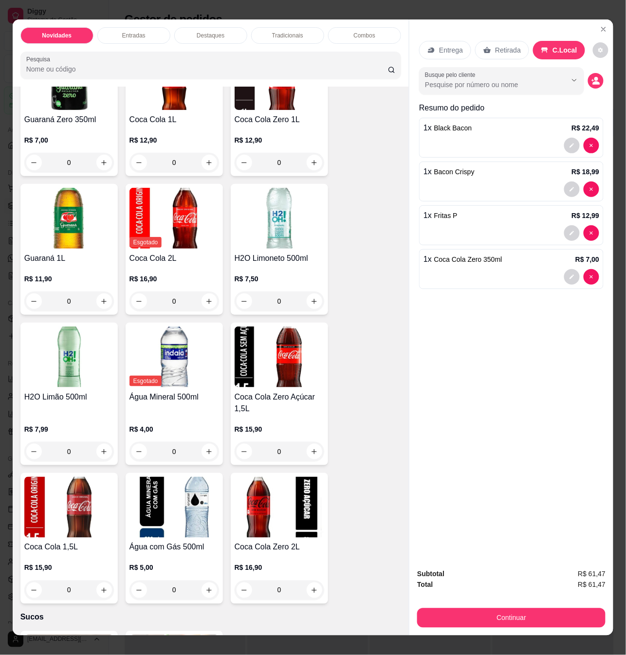
click at [176, 393] on h4 "Água Mineral 500ml" at bounding box center [174, 397] width 90 height 12
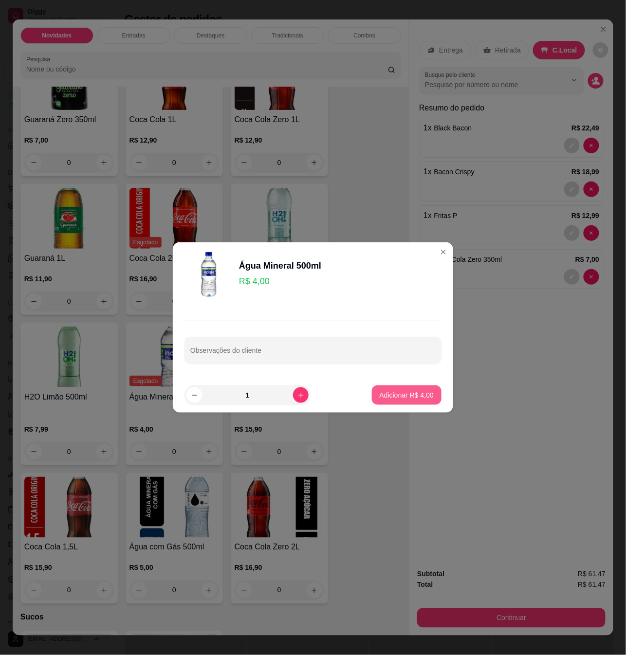
click at [390, 393] on p "Adicionar R$ 4,00" at bounding box center [407, 395] width 54 height 10
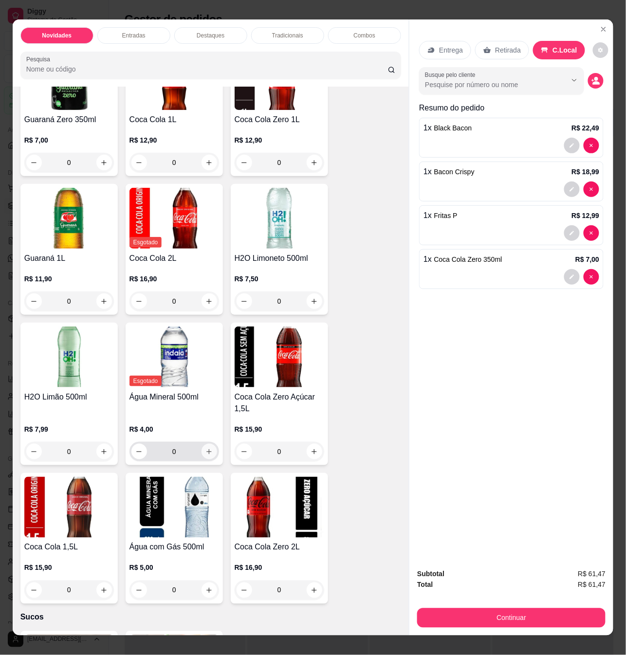
click at [206, 449] on icon "increase-product-quantity" at bounding box center [208, 451] width 5 height 5
click at [600, 26] on icon "Close" at bounding box center [604, 29] width 8 height 8
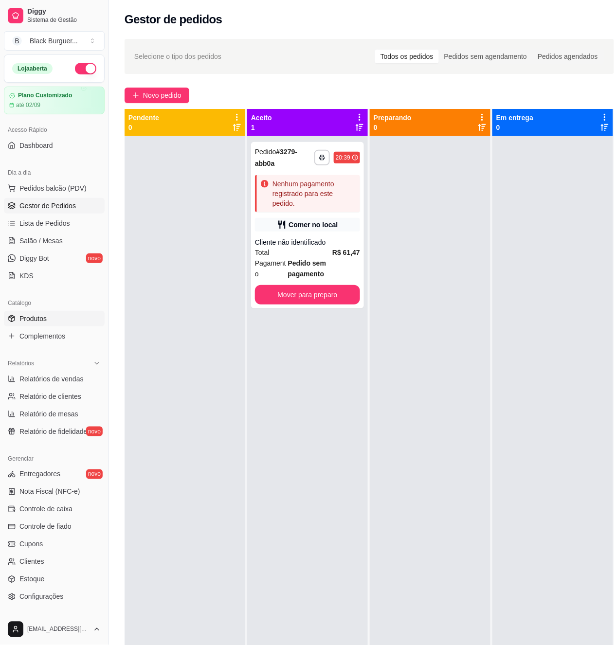
click at [39, 316] on span "Produtos" at bounding box center [32, 319] width 27 height 10
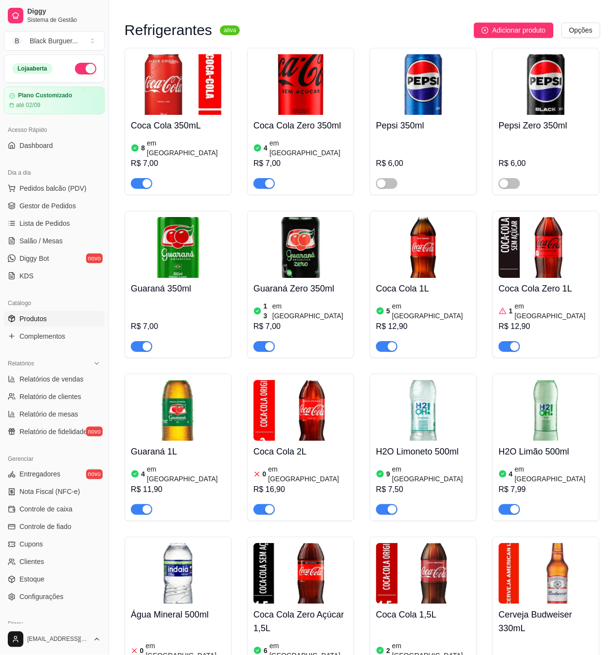
scroll to position [2595, 0]
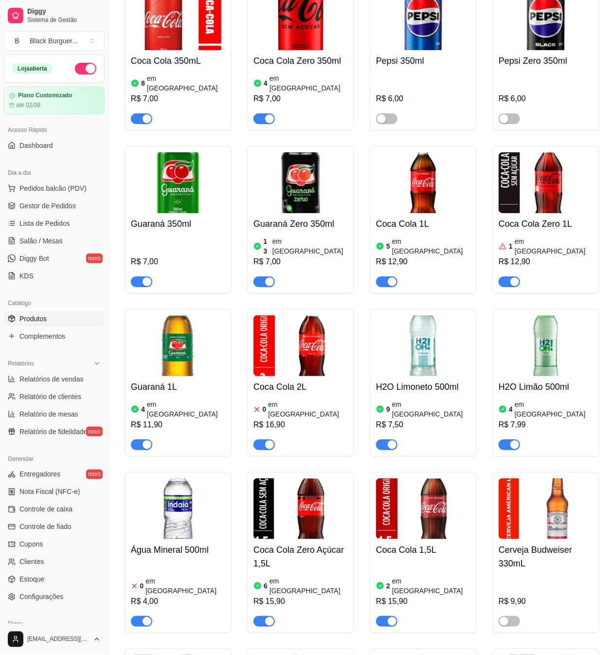
drag, startPoint x: 164, startPoint y: 551, endPoint x: 129, endPoint y: 549, distance: 35.1
click at [129, 549] on div "Água Mineral 500ml 0 em estoque R$ 4,00" at bounding box center [178, 552] width 107 height 161
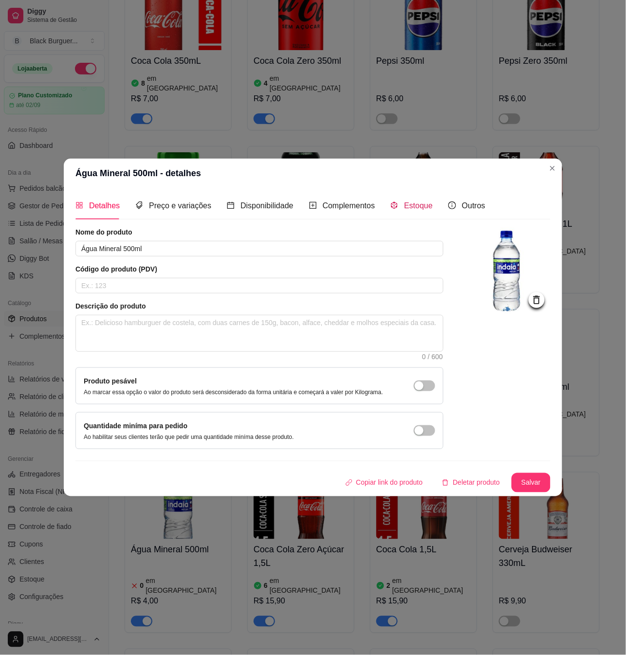
click at [408, 205] on span "Estoque" at bounding box center [418, 205] width 29 height 8
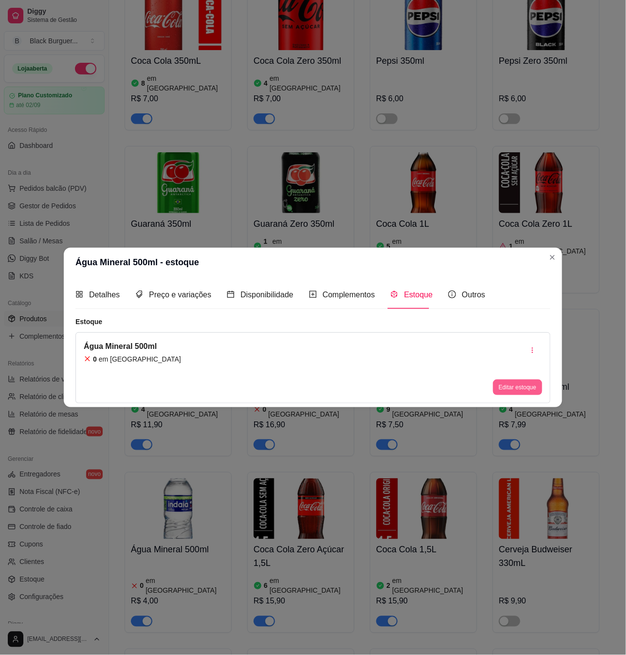
click at [535, 384] on button "Editar estoque" at bounding box center [517, 388] width 49 height 16
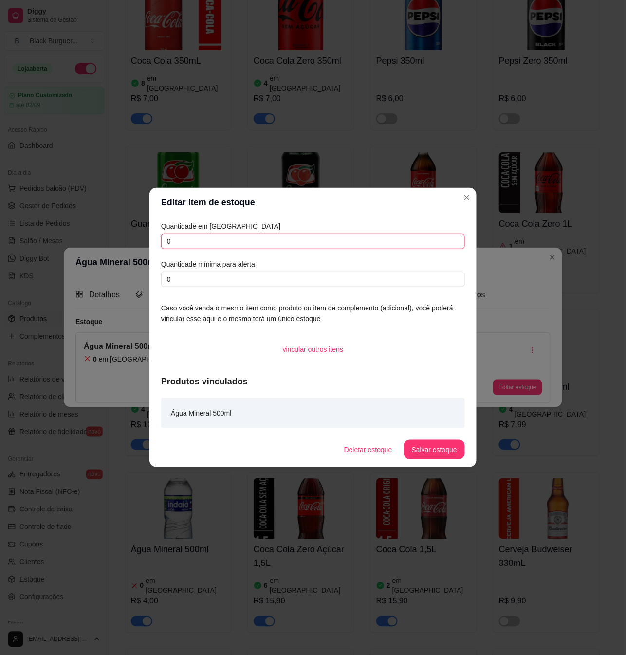
drag, startPoint x: 194, startPoint y: 241, endPoint x: 163, endPoint y: 243, distance: 31.2
click at [163, 243] on input "0" at bounding box center [313, 242] width 304 height 16
type input "15"
click at [434, 452] on button "Salvar estoque" at bounding box center [433, 449] width 59 height 19
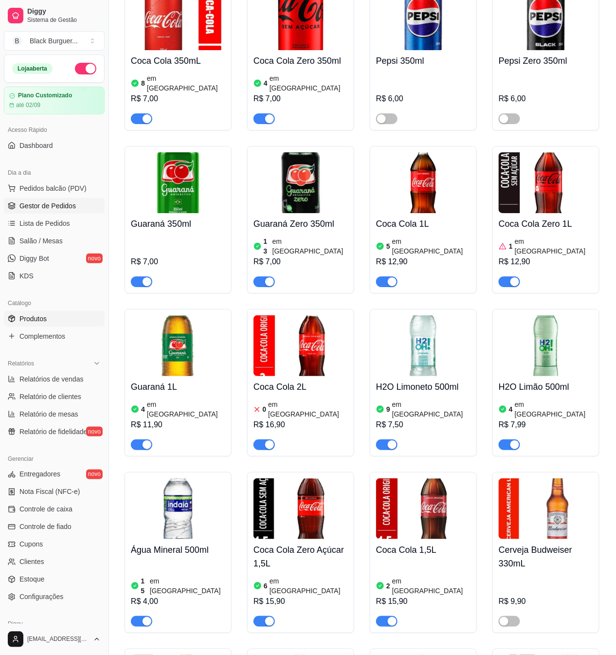
click at [44, 199] on link "Gestor de Pedidos" at bounding box center [54, 206] width 101 height 16
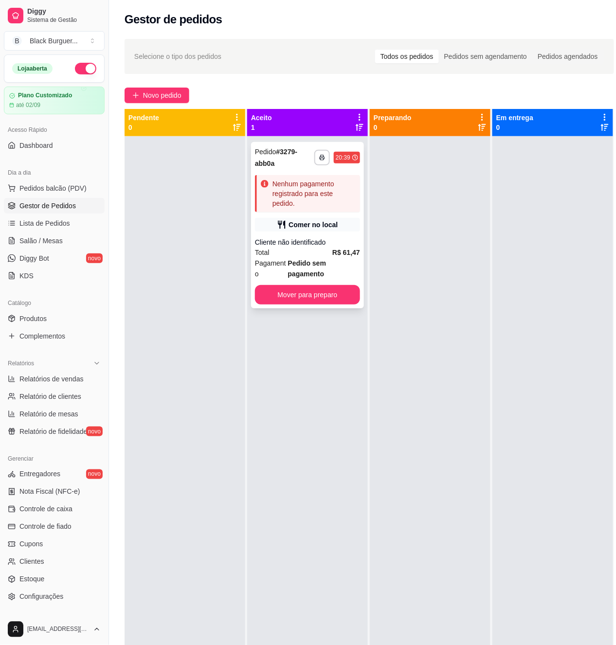
click at [332, 197] on div "Nenhum pagamento registrado para este pedido." at bounding box center [315, 193] width 84 height 29
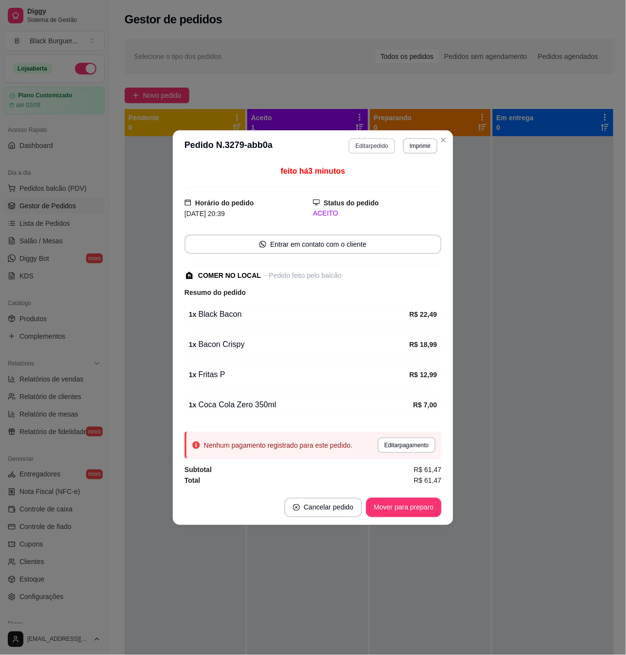
click at [372, 143] on button "Editar pedido" at bounding box center [371, 146] width 46 height 16
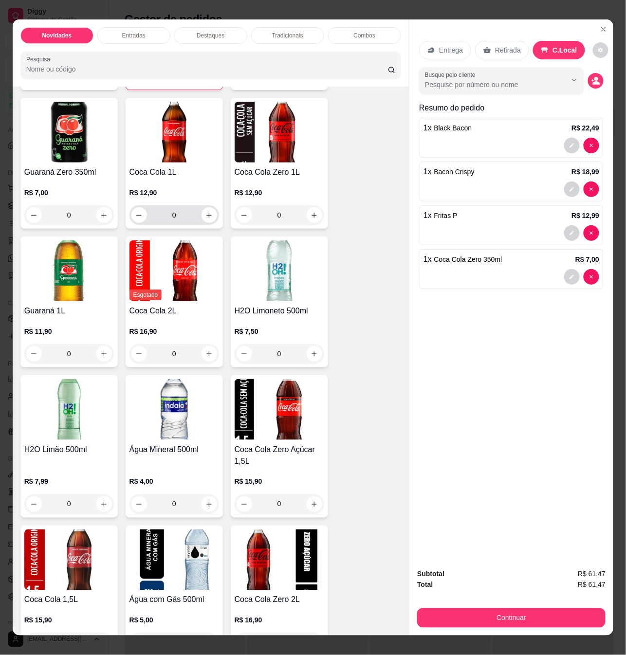
scroll to position [2543, 0]
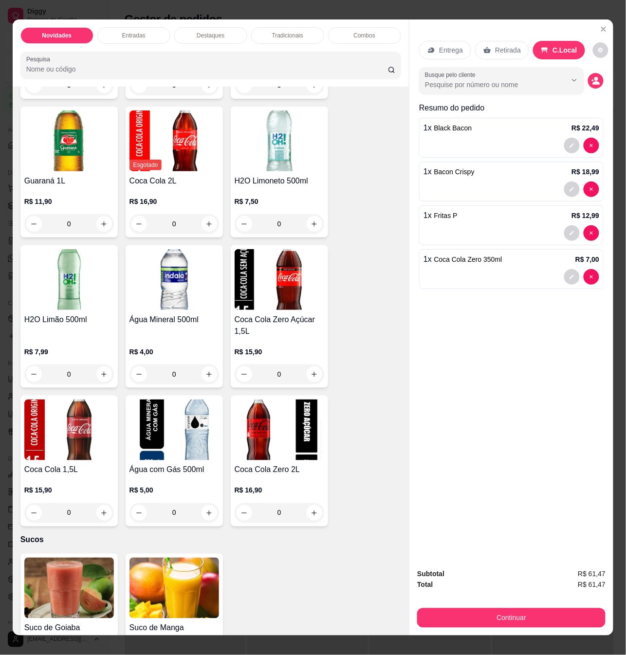
click at [175, 294] on img at bounding box center [174, 279] width 90 height 61
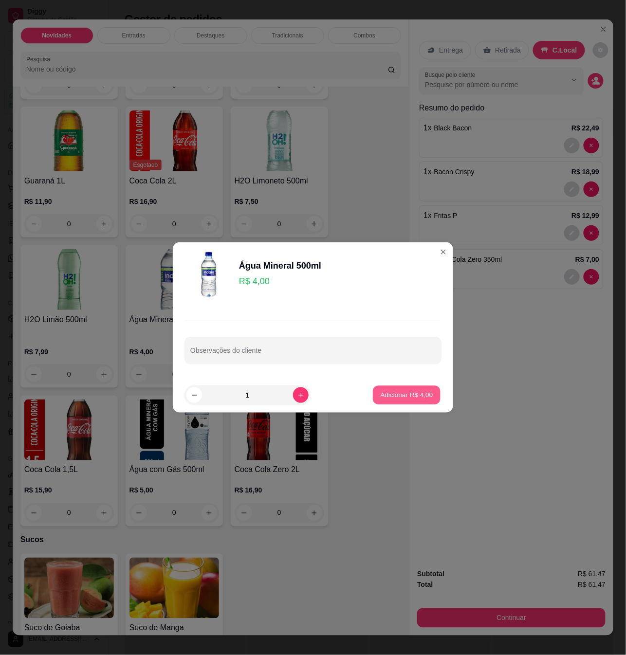
click at [392, 400] on p "Adicionar R$ 4,00" at bounding box center [406, 394] width 53 height 9
type input "1"
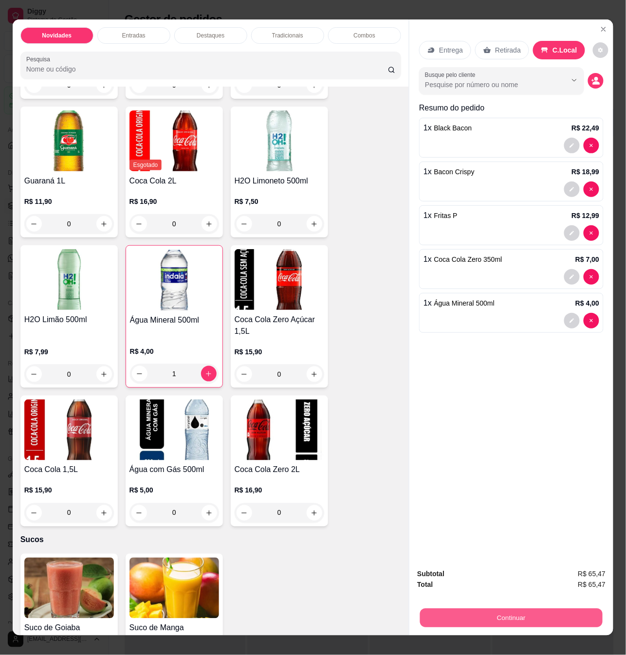
click at [486, 608] on button "Continuar" at bounding box center [511, 617] width 182 height 19
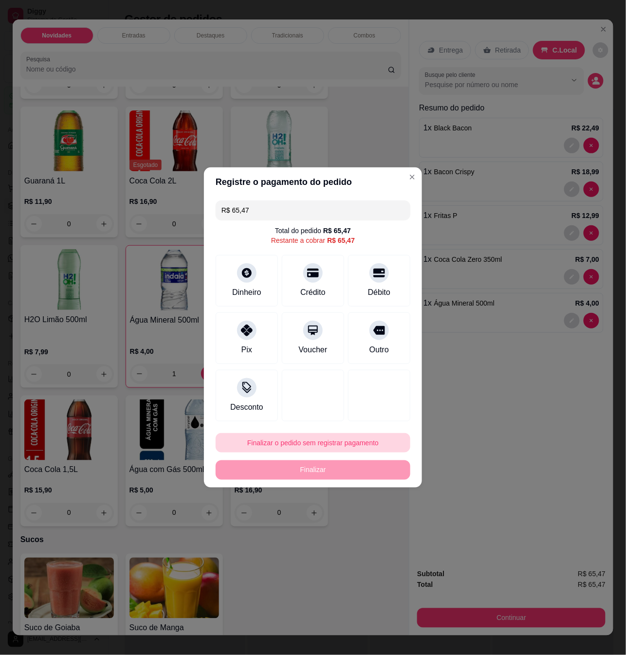
click at [295, 441] on button "Finalizar o pedido sem registrar pagamento" at bounding box center [313, 442] width 195 height 19
click at [368, 524] on button "Confirmar" at bounding box center [373, 523] width 36 height 15
type input "0"
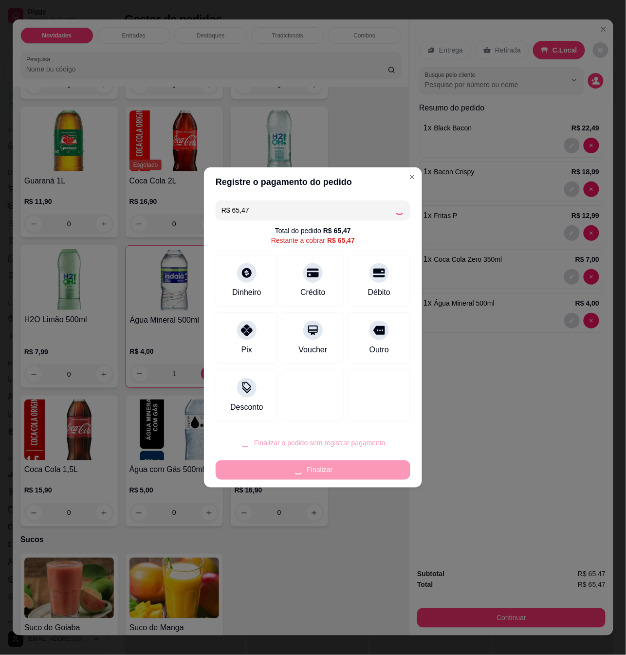
type input "0"
type input "R$ 0,00"
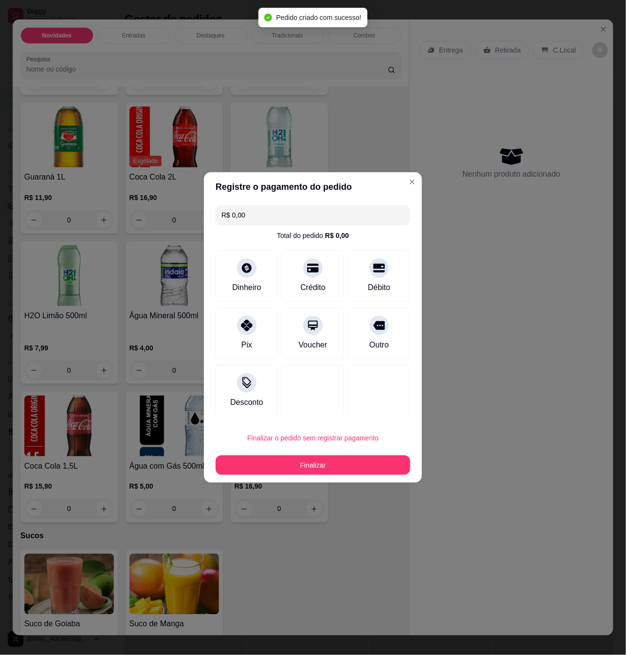
scroll to position [2537, 0]
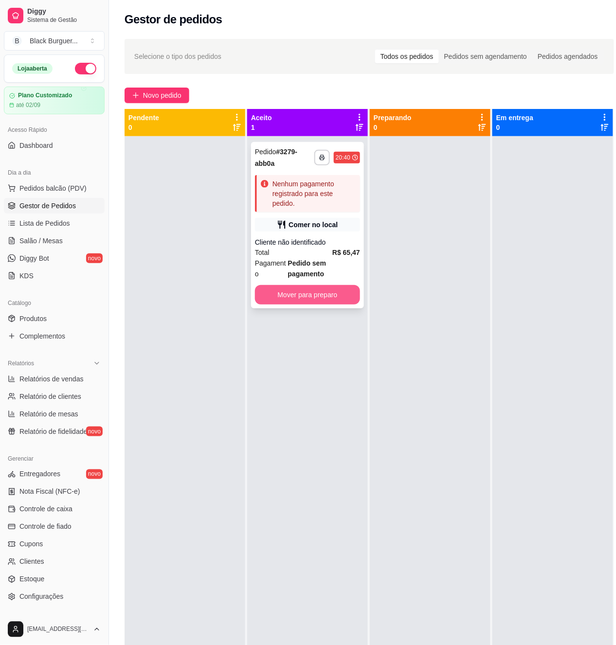
click at [325, 298] on button "Mover para preparo" at bounding box center [307, 294] width 105 height 19
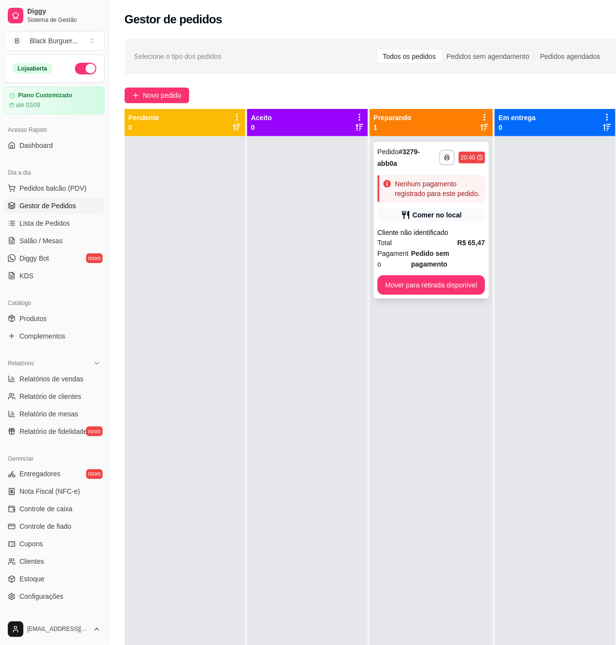
click at [442, 198] on div "Nenhum pagamento registrado para este pedido." at bounding box center [438, 188] width 86 height 19
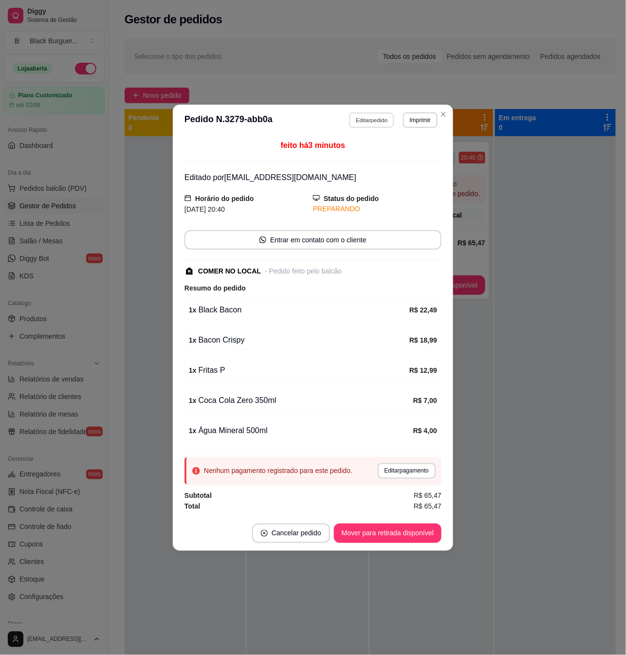
click at [376, 112] on button "Editar pedido" at bounding box center [371, 119] width 45 height 15
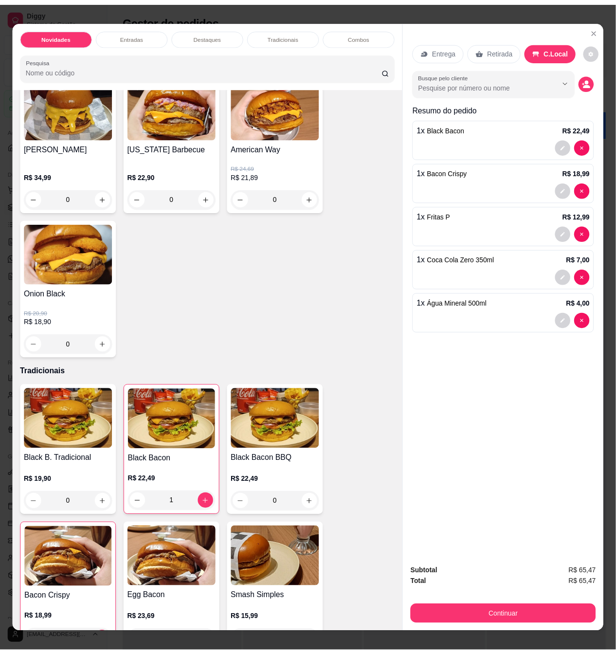
scroll to position [779, 0]
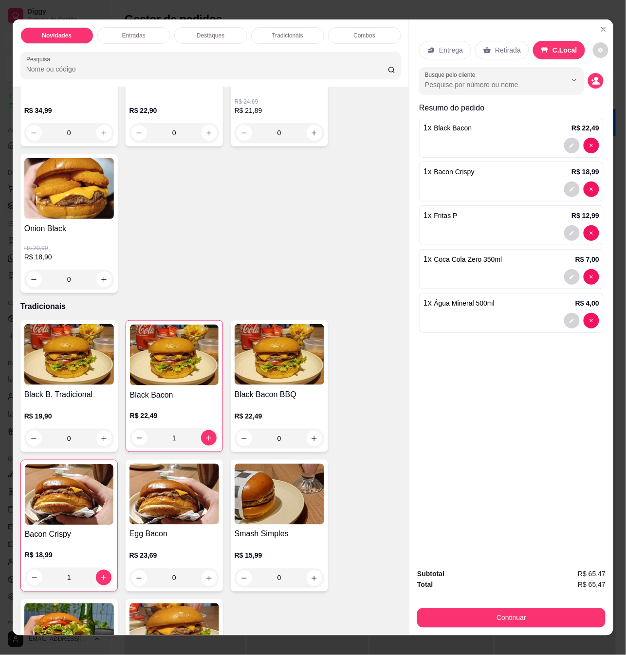
click at [205, 435] on div "1" at bounding box center [174, 437] width 89 height 19
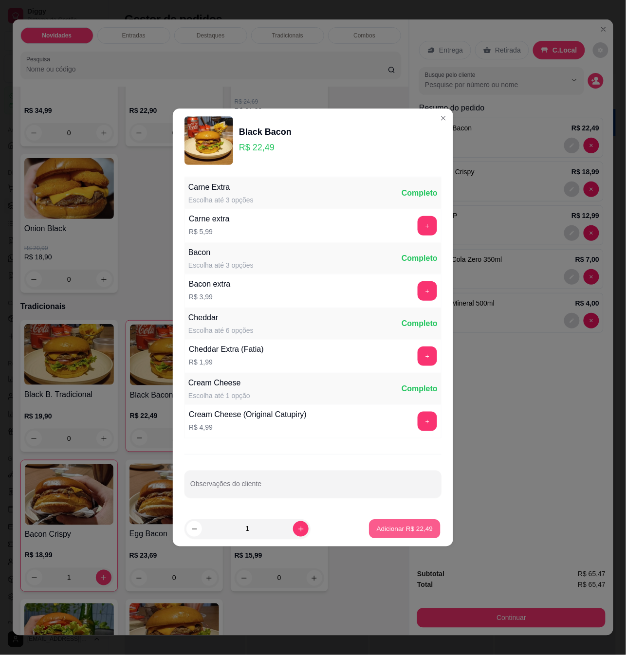
click at [406, 522] on button "Adicionar R$ 22,49" at bounding box center [405, 529] width 72 height 19
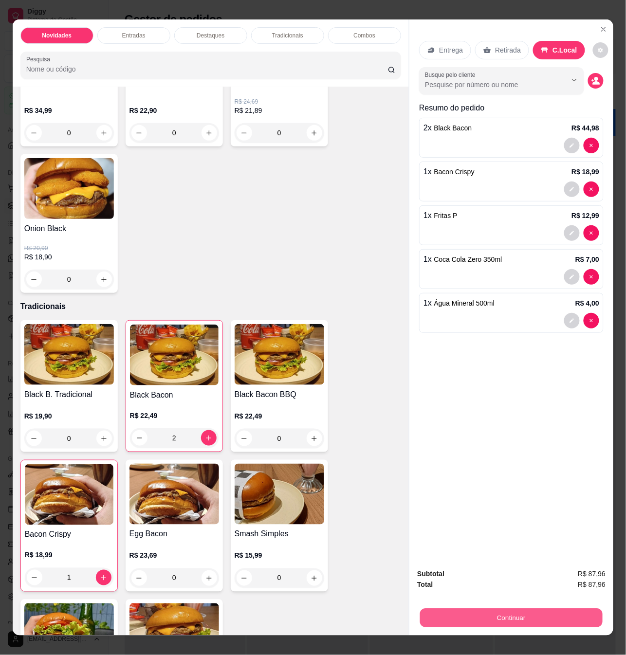
click at [501, 614] on button "Continuar" at bounding box center [511, 617] width 182 height 19
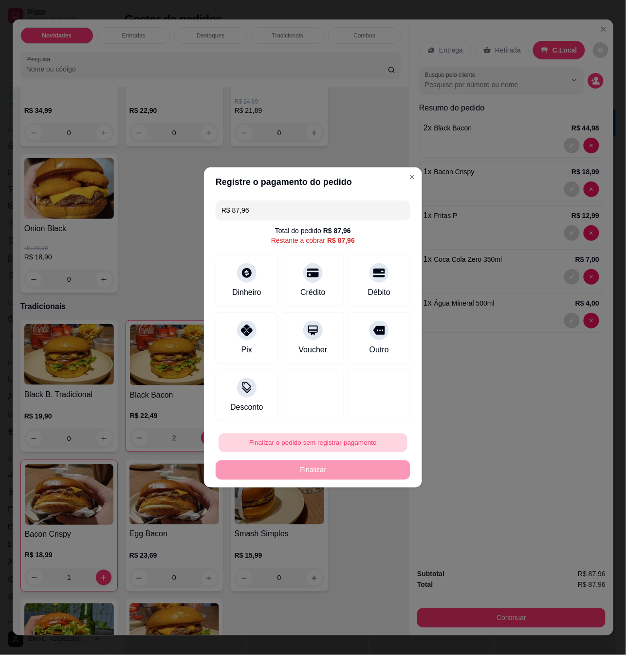
click at [295, 448] on button "Finalizar o pedido sem registrar pagamento" at bounding box center [313, 443] width 189 height 19
click at [372, 525] on button "Confirmar" at bounding box center [372, 523] width 35 height 15
type input "0"
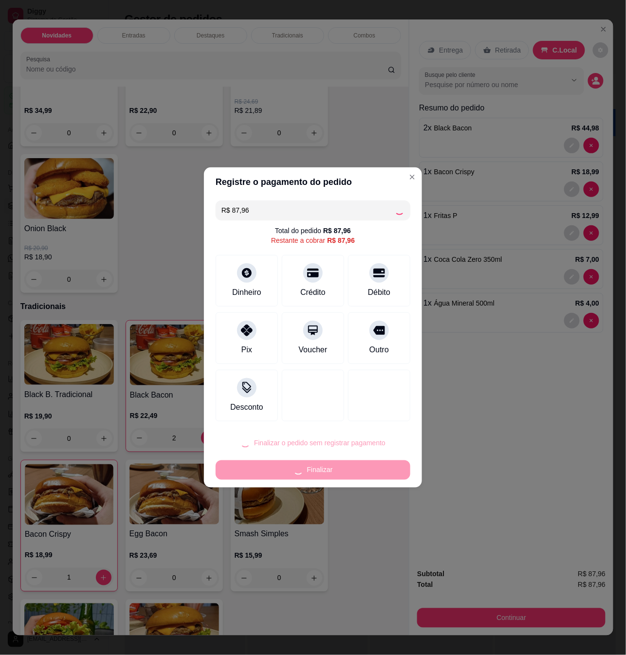
type input "0"
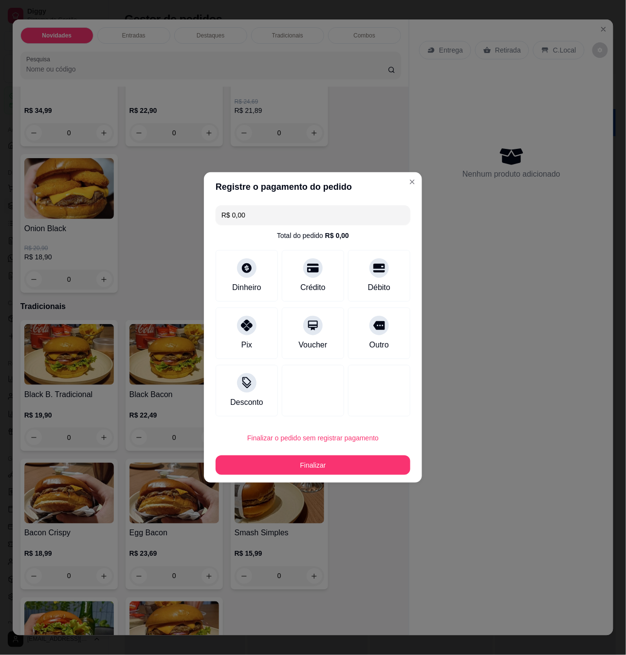
type input "R$ 0,00"
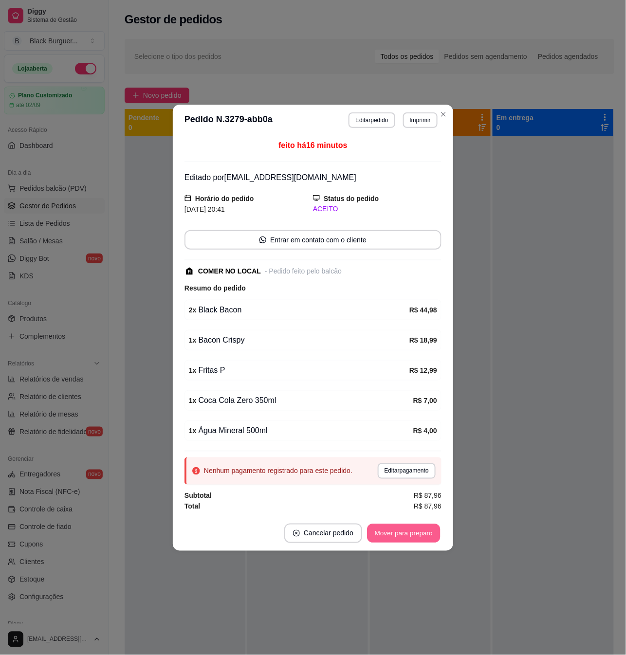
click at [429, 536] on button "Mover para preparo" at bounding box center [403, 533] width 73 height 19
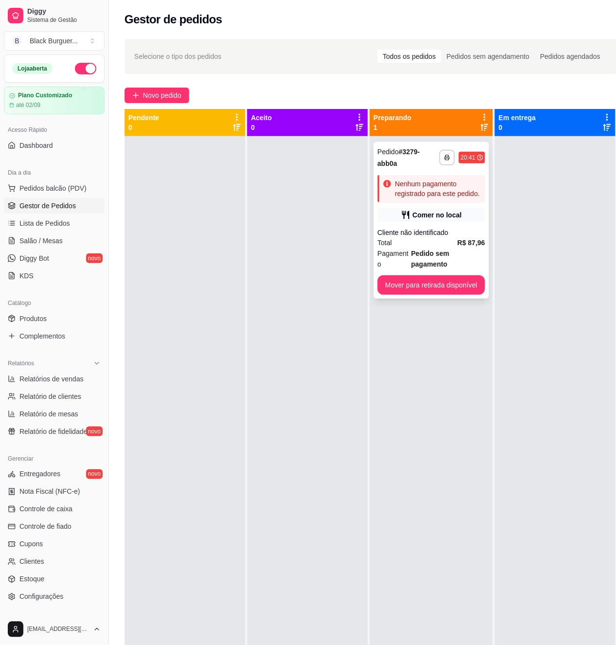
click at [429, 188] on div "Nenhum pagamento registrado para este pedido." at bounding box center [438, 188] width 86 height 19
click at [450, 279] on button "Mover para retirada disponível" at bounding box center [432, 284] width 108 height 19
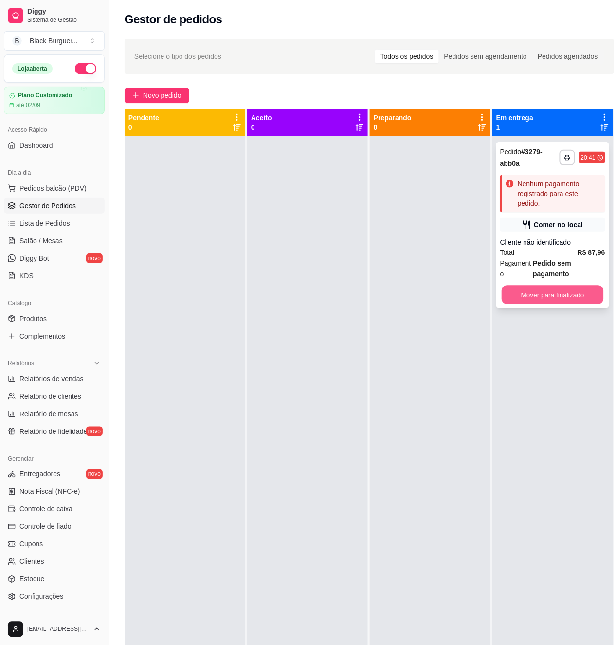
click at [557, 292] on button "Mover para finalizado" at bounding box center [553, 295] width 102 height 19
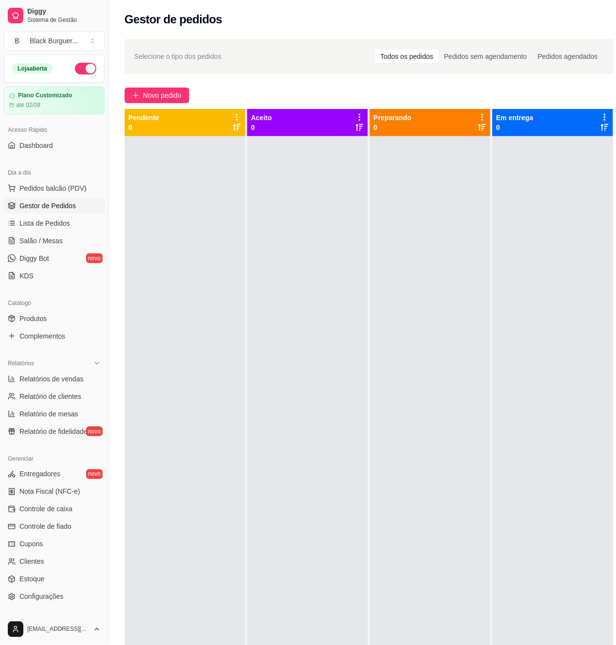
click at [42, 205] on span "Gestor de Pedidos" at bounding box center [47, 206] width 56 height 10
click at [36, 221] on span "Lista de Pedidos" at bounding box center [44, 224] width 51 height 10
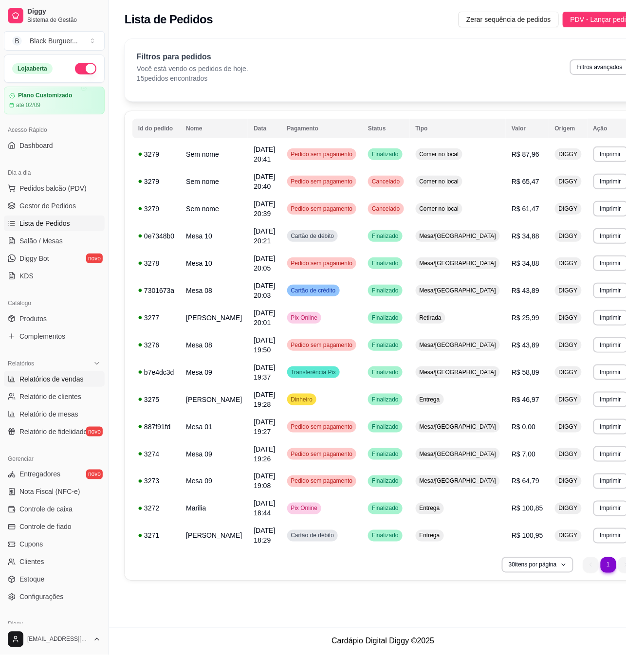
click at [40, 379] on span "Relatórios de vendas" at bounding box center [51, 379] width 64 height 10
select select "ALL"
select select "0"
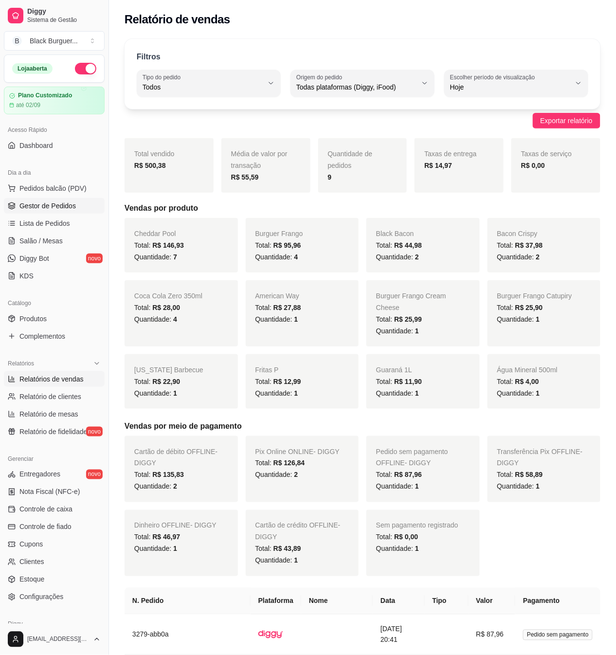
click at [38, 202] on span "Gestor de Pedidos" at bounding box center [47, 206] width 56 height 10
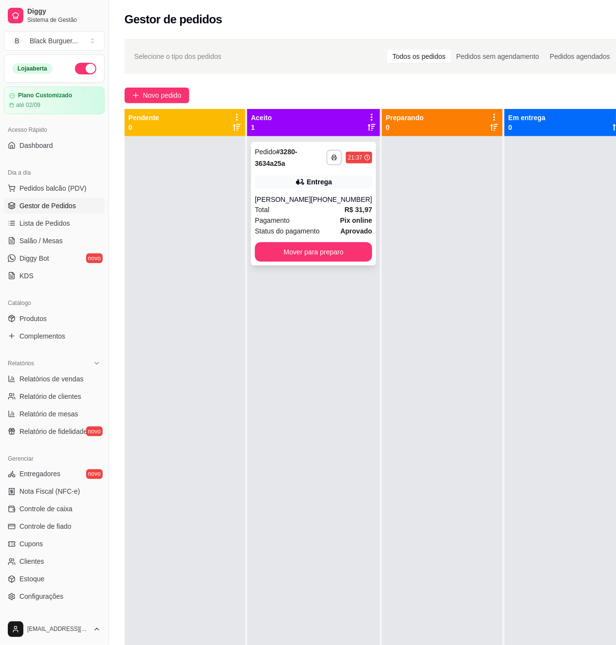
click at [345, 174] on div "**********" at bounding box center [313, 204] width 125 height 124
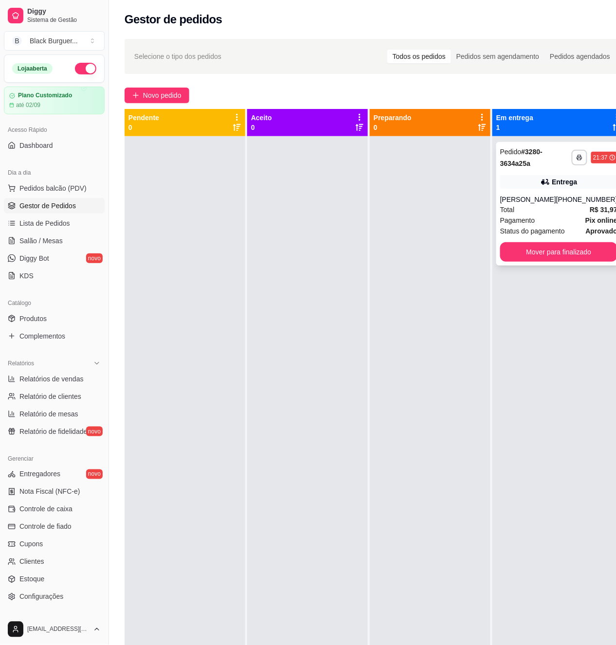
click at [526, 215] on div "Total R$ 31,97" at bounding box center [558, 209] width 117 height 11
click at [564, 258] on button "Mover para finalizado" at bounding box center [558, 251] width 117 height 19
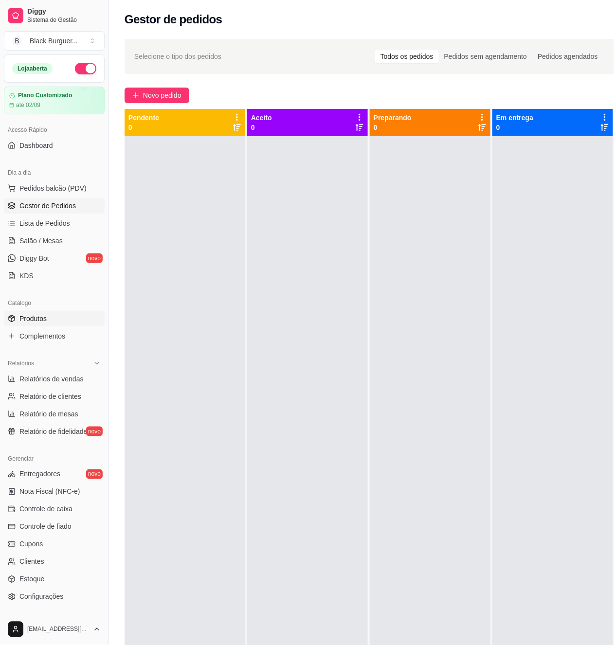
click at [29, 318] on span "Produtos" at bounding box center [32, 319] width 27 height 10
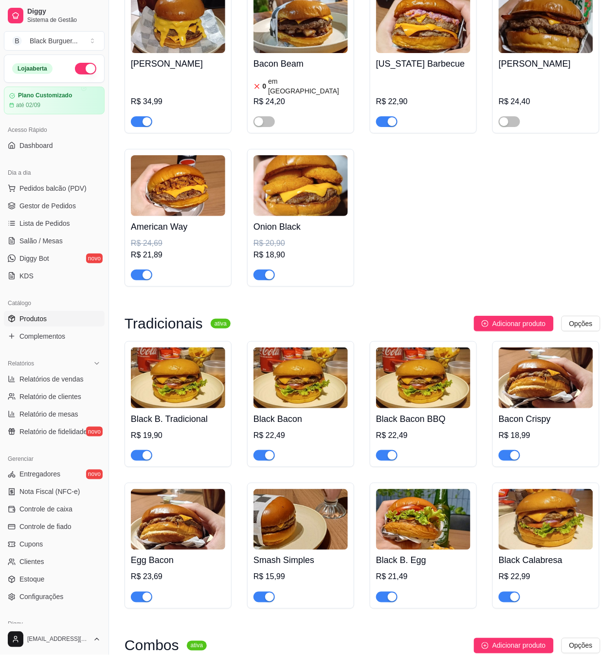
scroll to position [908, 0]
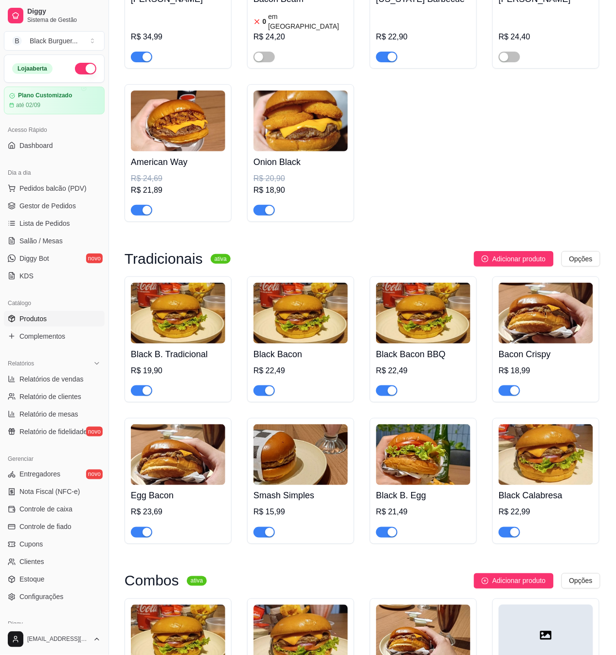
click at [559, 326] on img at bounding box center [546, 313] width 94 height 61
click at [28, 149] on span "Dashboard" at bounding box center [36, 146] width 34 height 10
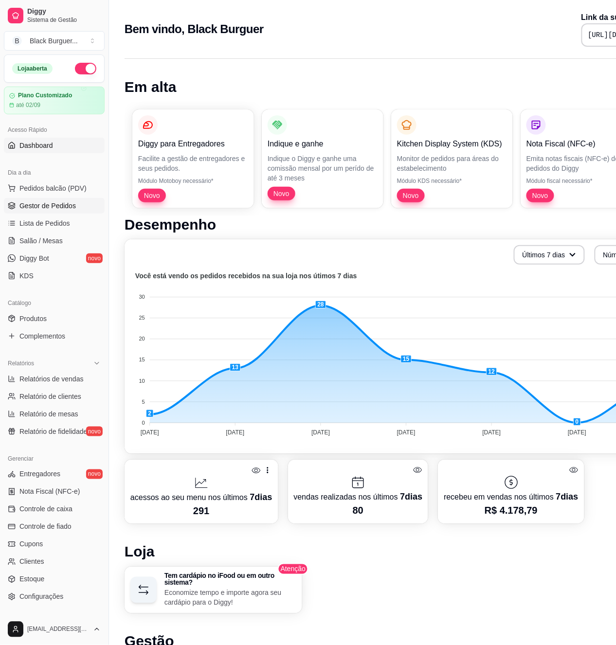
click at [29, 206] on span "Gestor de Pedidos" at bounding box center [47, 206] width 56 height 10
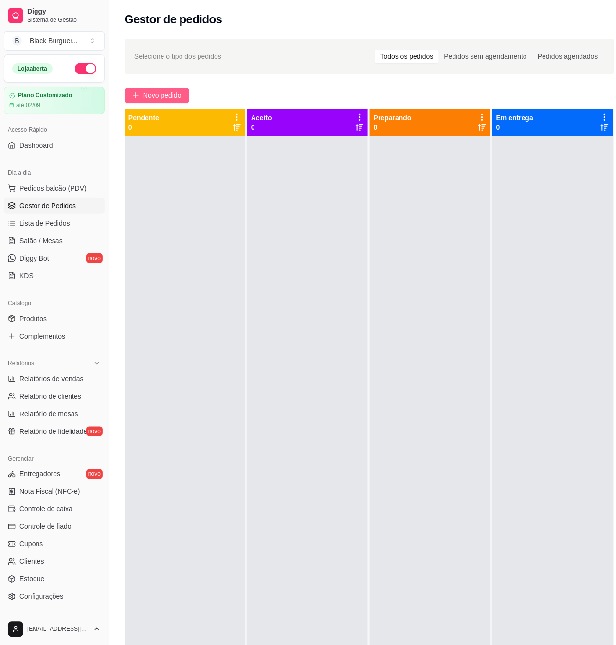
click at [184, 92] on button "Novo pedido" at bounding box center [157, 96] width 65 height 16
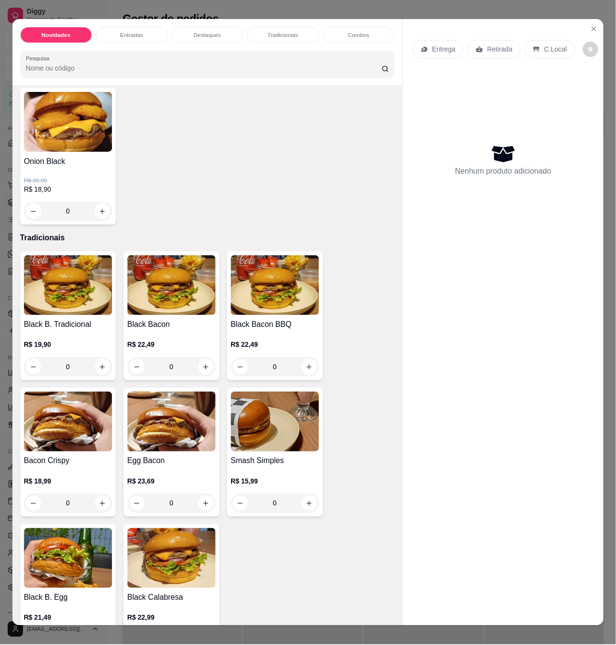
scroll to position [908, 0]
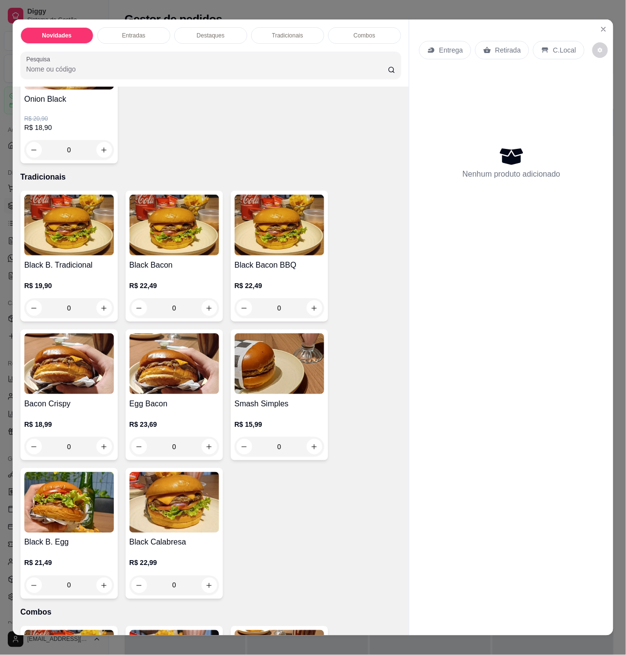
click at [60, 362] on img at bounding box center [69, 363] width 90 height 61
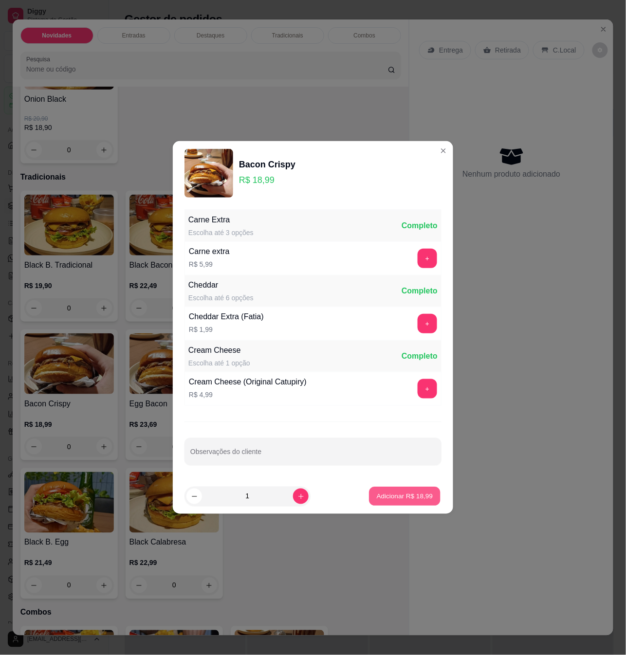
click at [407, 495] on p "Adicionar R$ 18,99" at bounding box center [405, 496] width 56 height 9
type input "1"
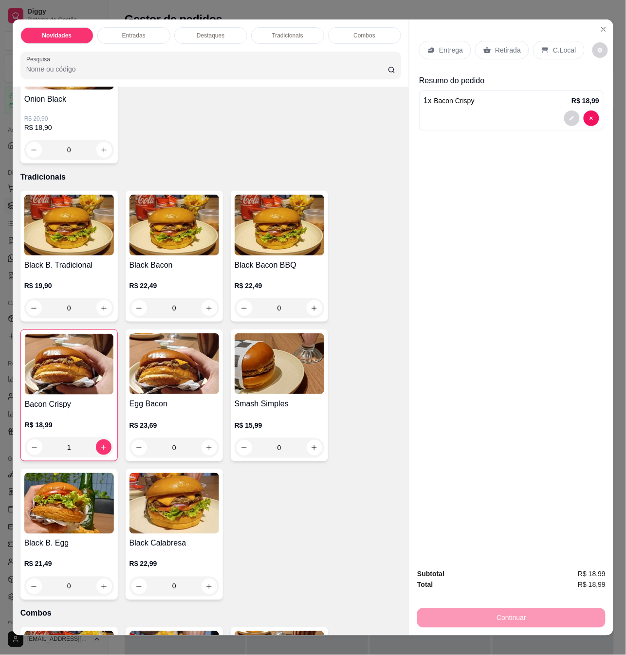
click at [501, 45] on p "Retirada" at bounding box center [508, 50] width 26 height 10
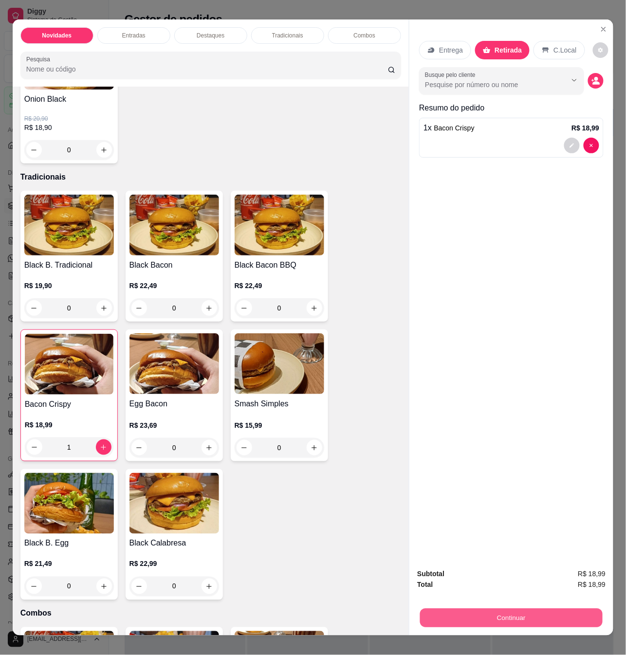
click at [528, 612] on button "Continuar" at bounding box center [511, 617] width 182 height 19
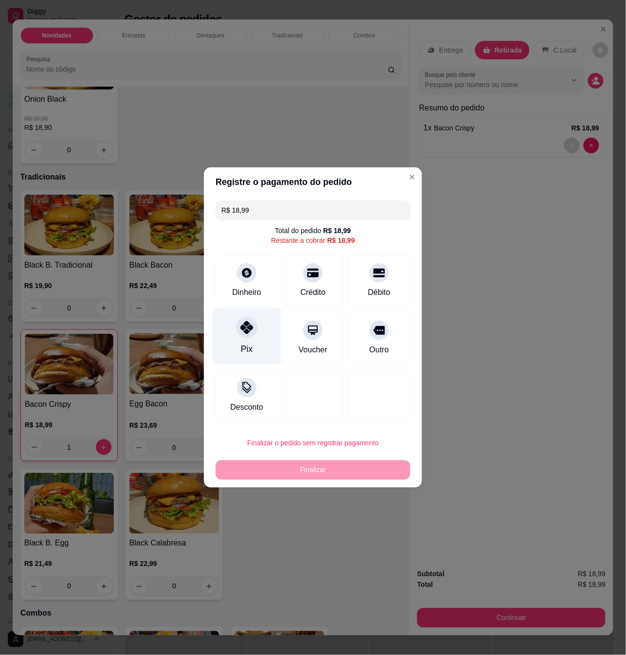
click at [247, 323] on icon at bounding box center [246, 327] width 13 height 13
type input "R$ 0,00"
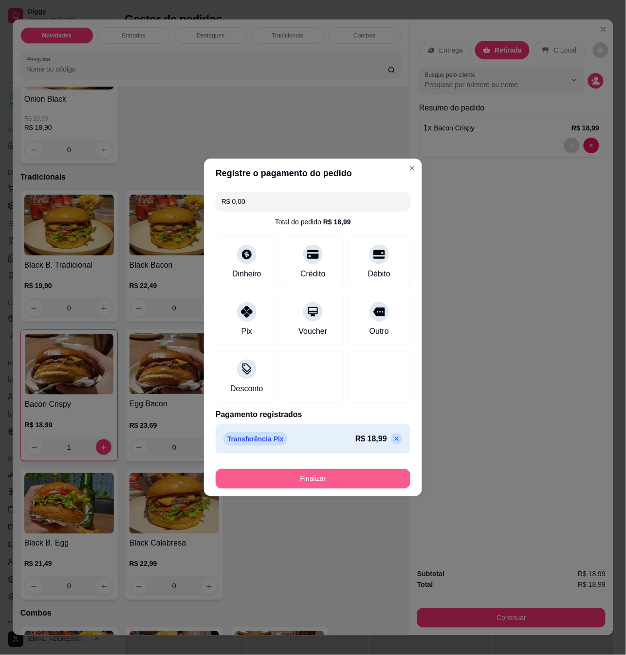
click at [335, 483] on button "Finalizar" at bounding box center [313, 478] width 195 height 19
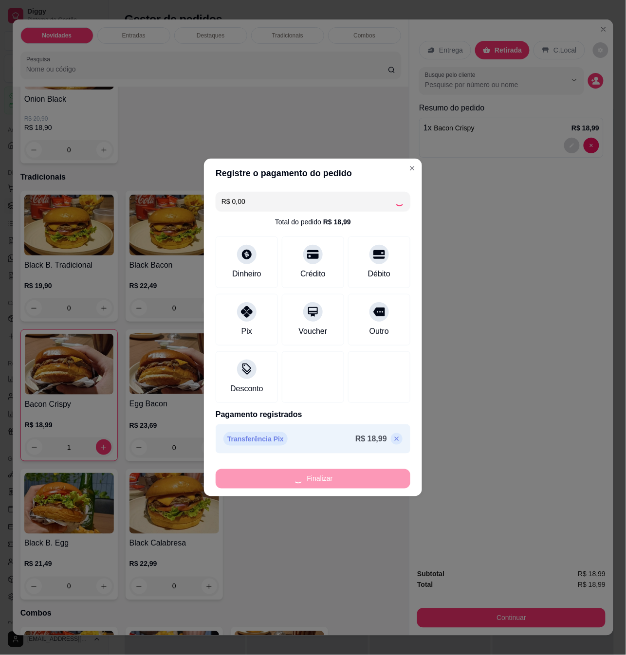
type input "0"
type input "-R$ 18,99"
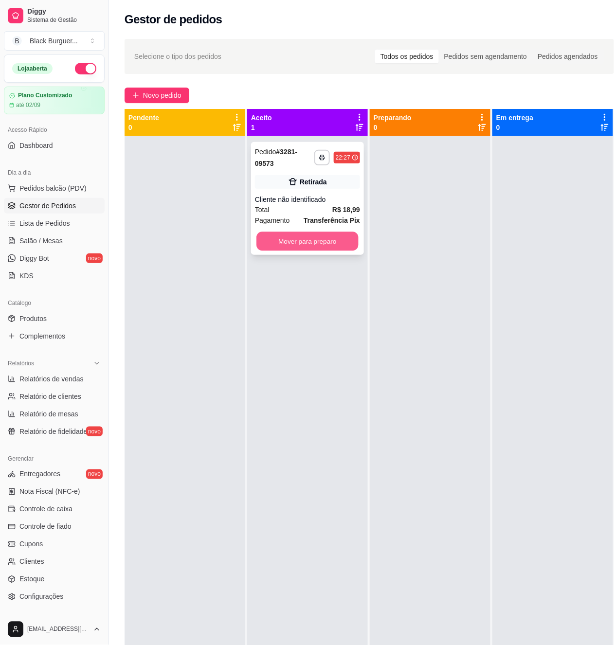
click at [337, 248] on button "Mover para preparo" at bounding box center [307, 241] width 102 height 19
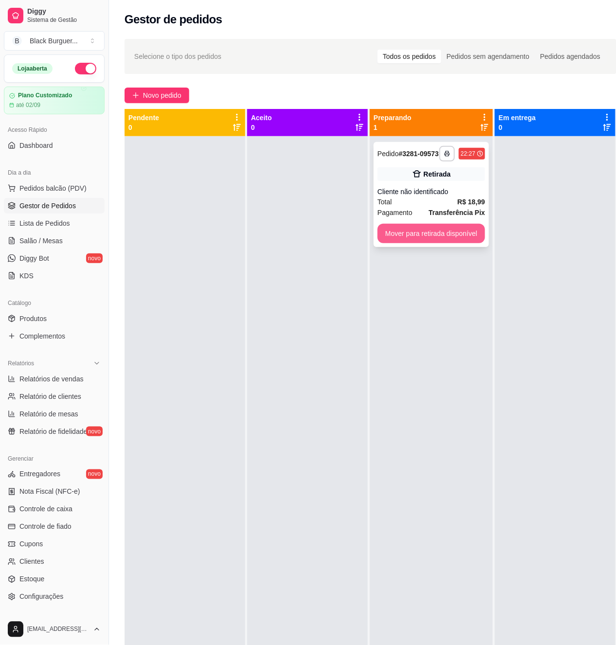
click at [425, 236] on button "Mover para retirada disponível" at bounding box center [432, 233] width 108 height 19
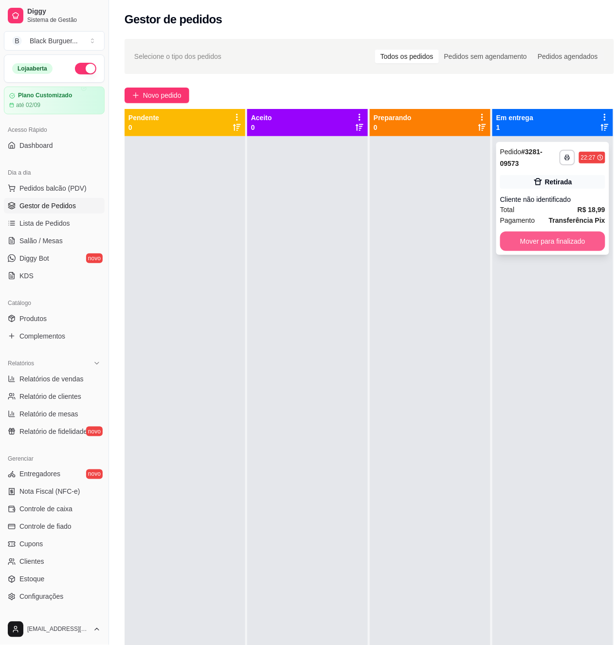
click at [582, 240] on button "Mover para finalizado" at bounding box center [552, 241] width 105 height 19
